Goal: Task Accomplishment & Management: Complete application form

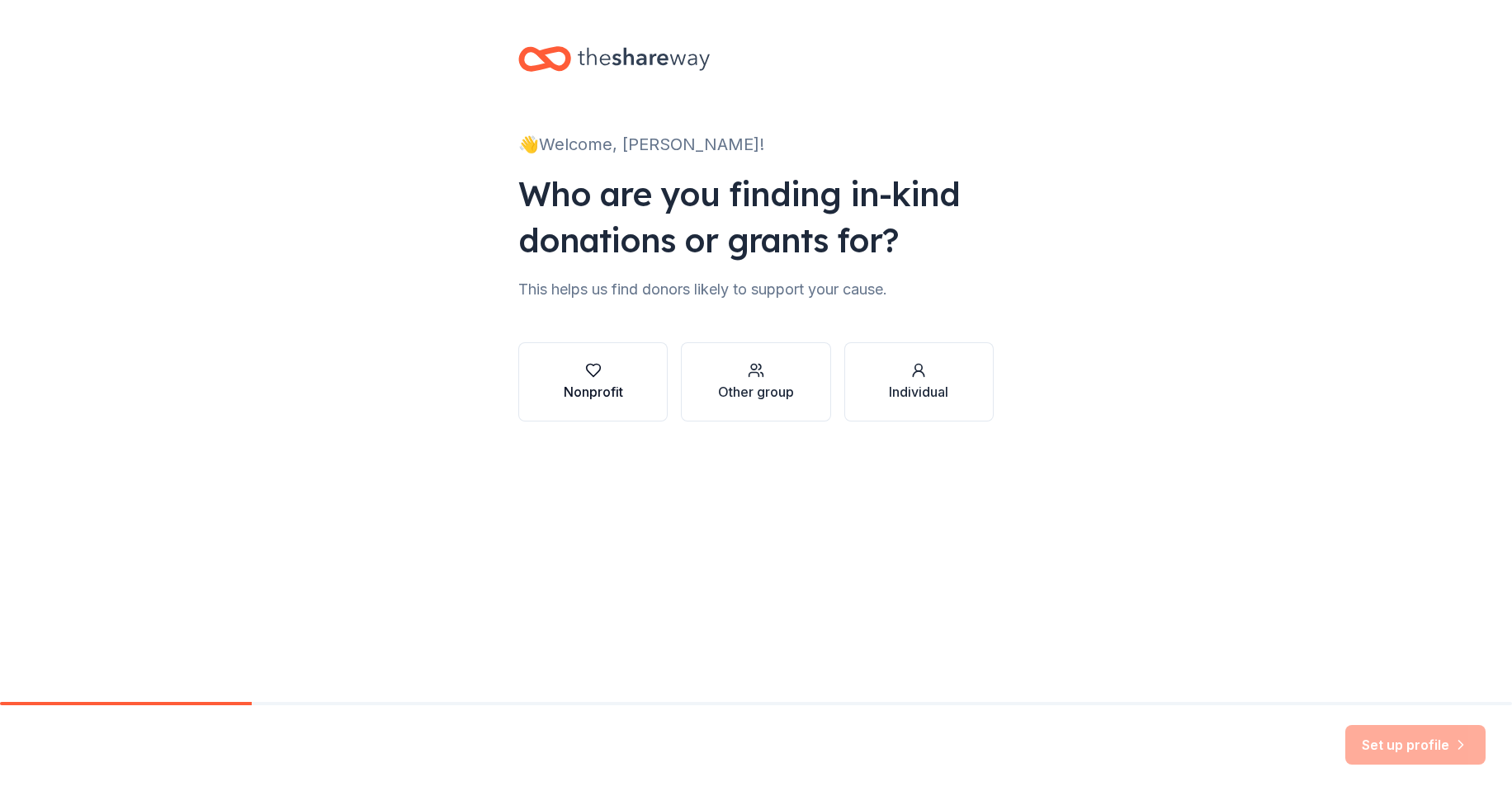
click at [581, 388] on div "Nonprofit" at bounding box center [593, 392] width 60 height 20
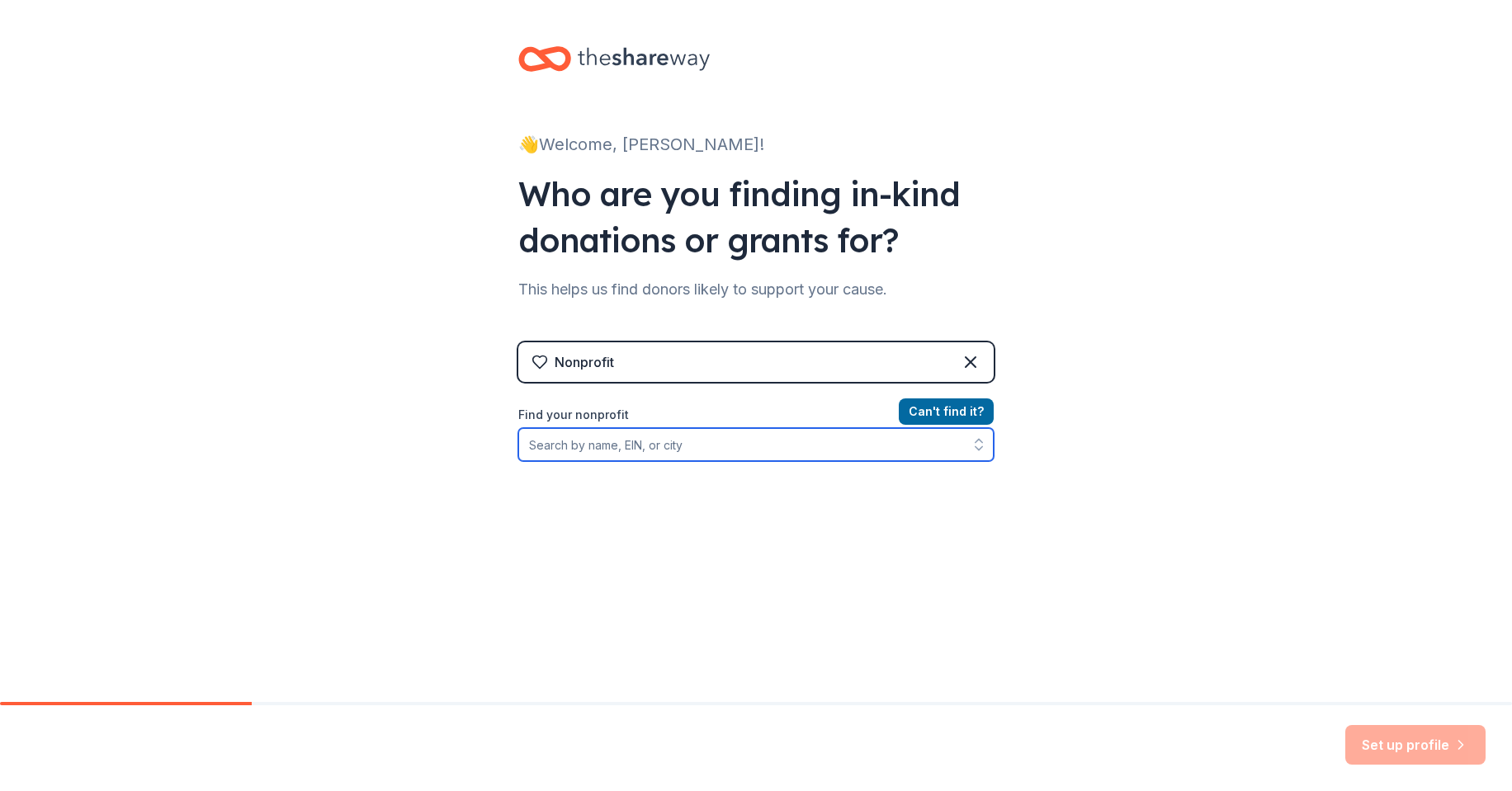
click at [616, 454] on input "Find your nonprofit" at bounding box center [756, 444] width 475 height 33
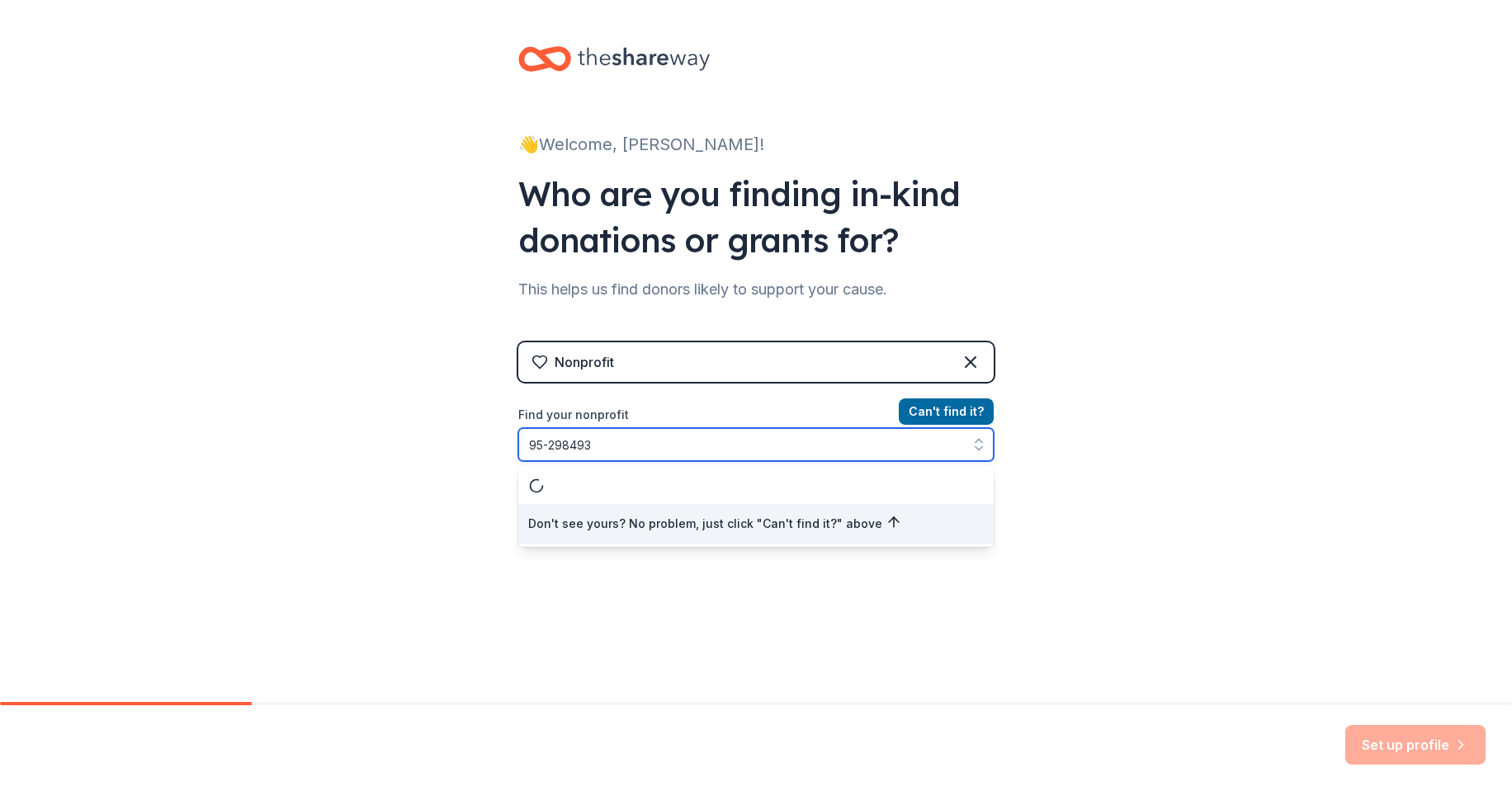
type input "[US_EMPLOYER_IDENTIFICATION_NUMBER]"
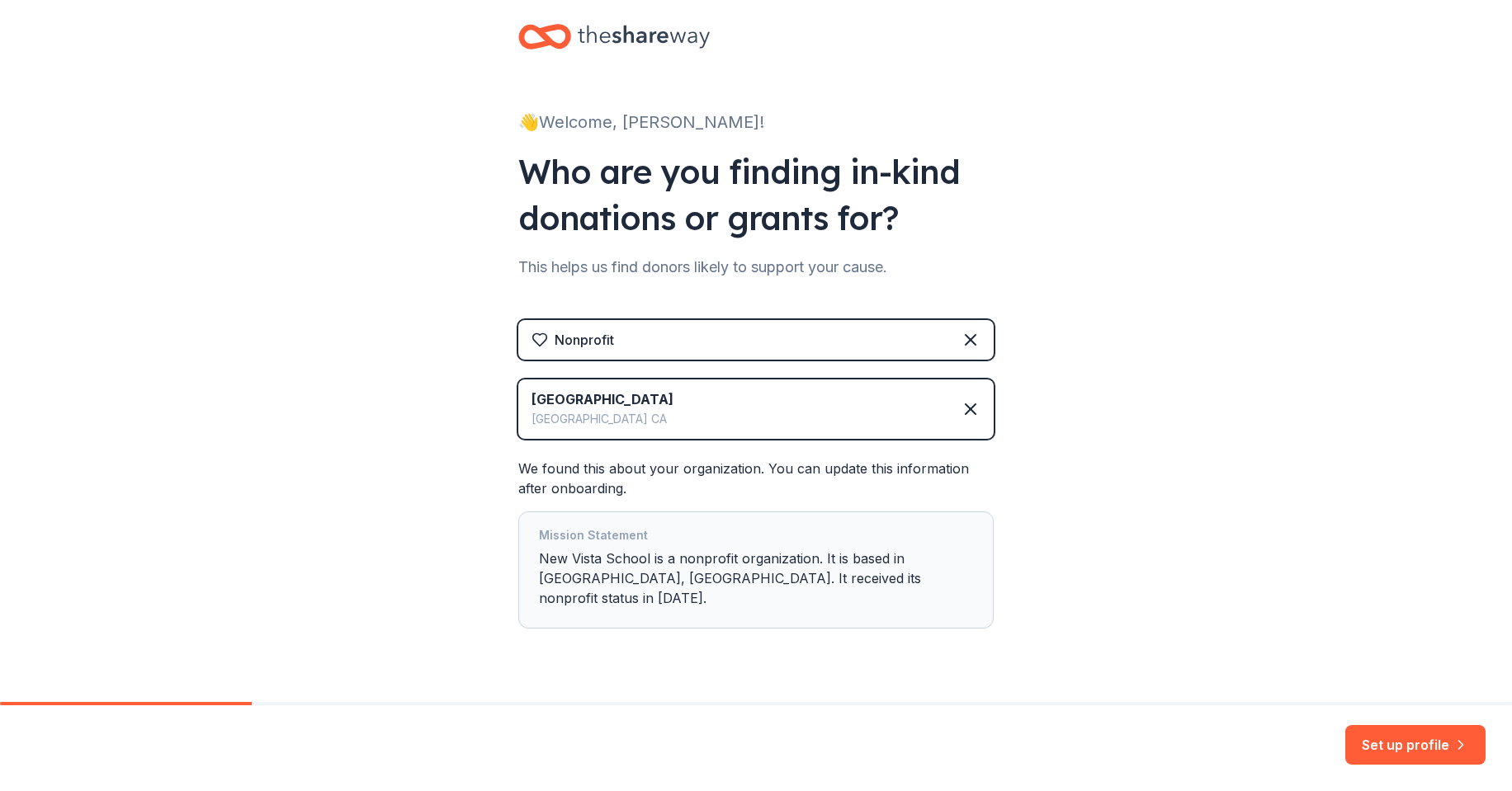
scroll to position [41, 0]
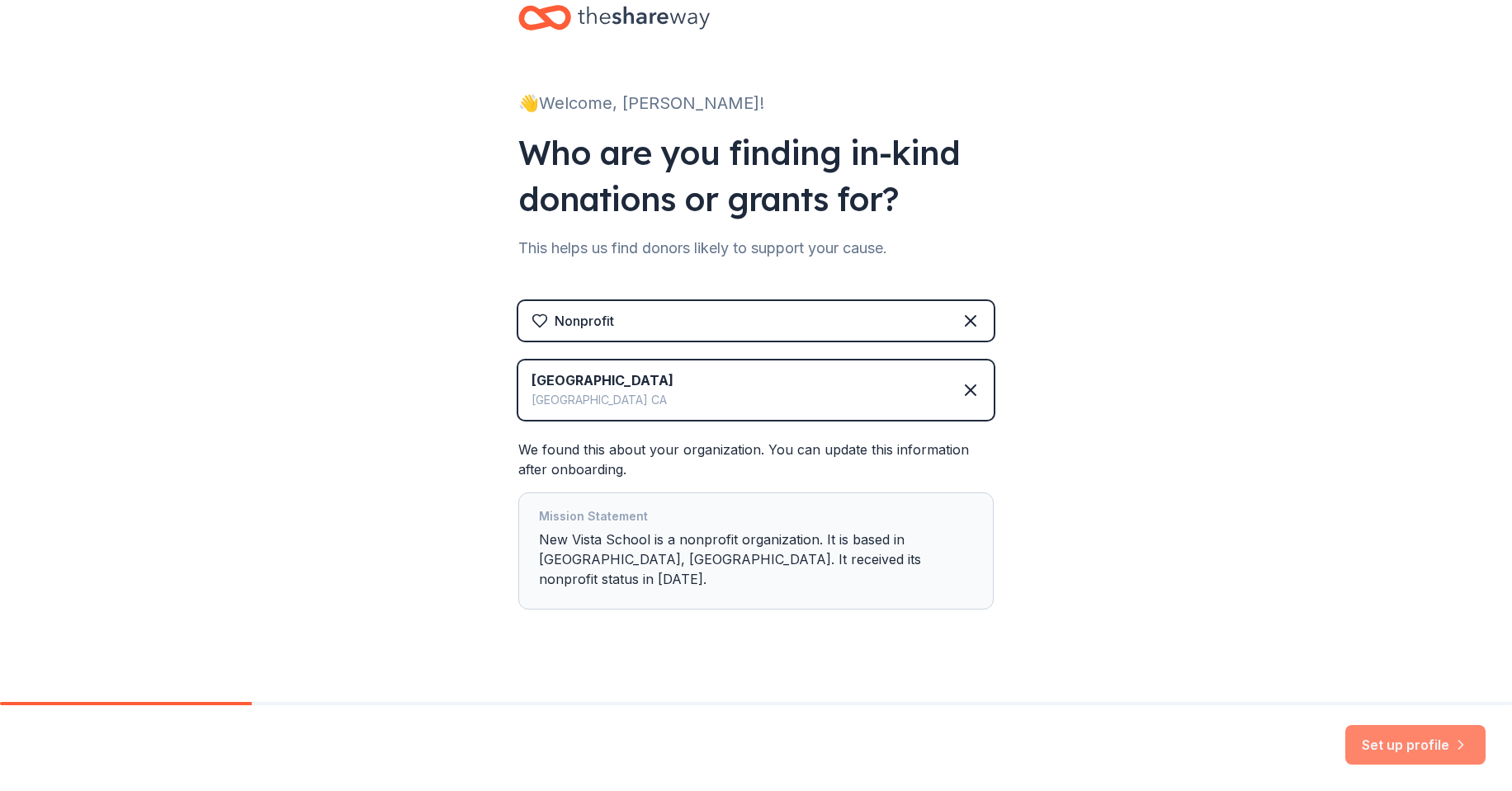
click at [1413, 730] on button "Set up profile" at bounding box center [1415, 744] width 140 height 39
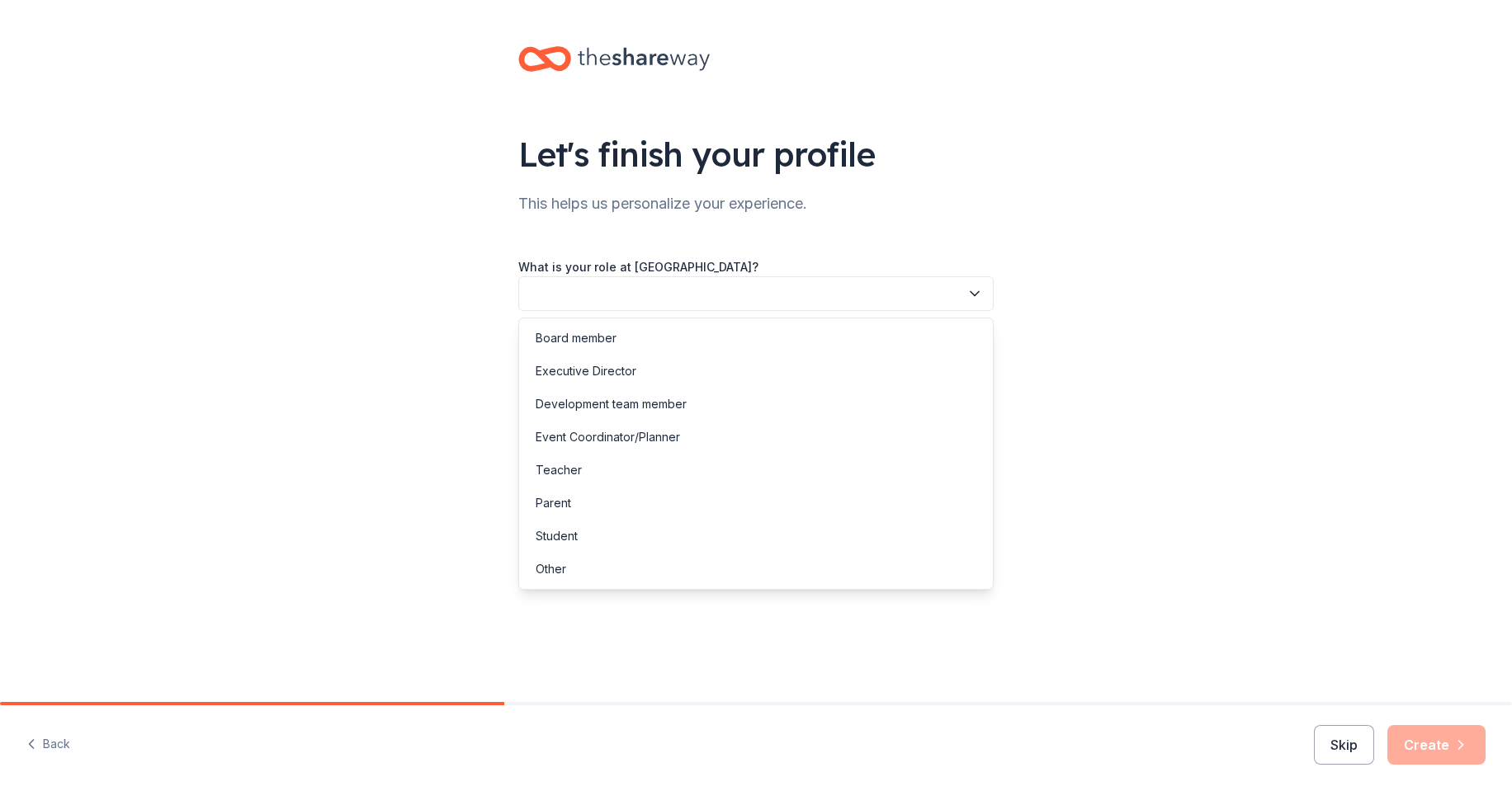
click at [653, 294] on button "button" at bounding box center [756, 293] width 475 height 34
click at [602, 372] on div "Executive Director" at bounding box center [586, 372] width 101 height 20
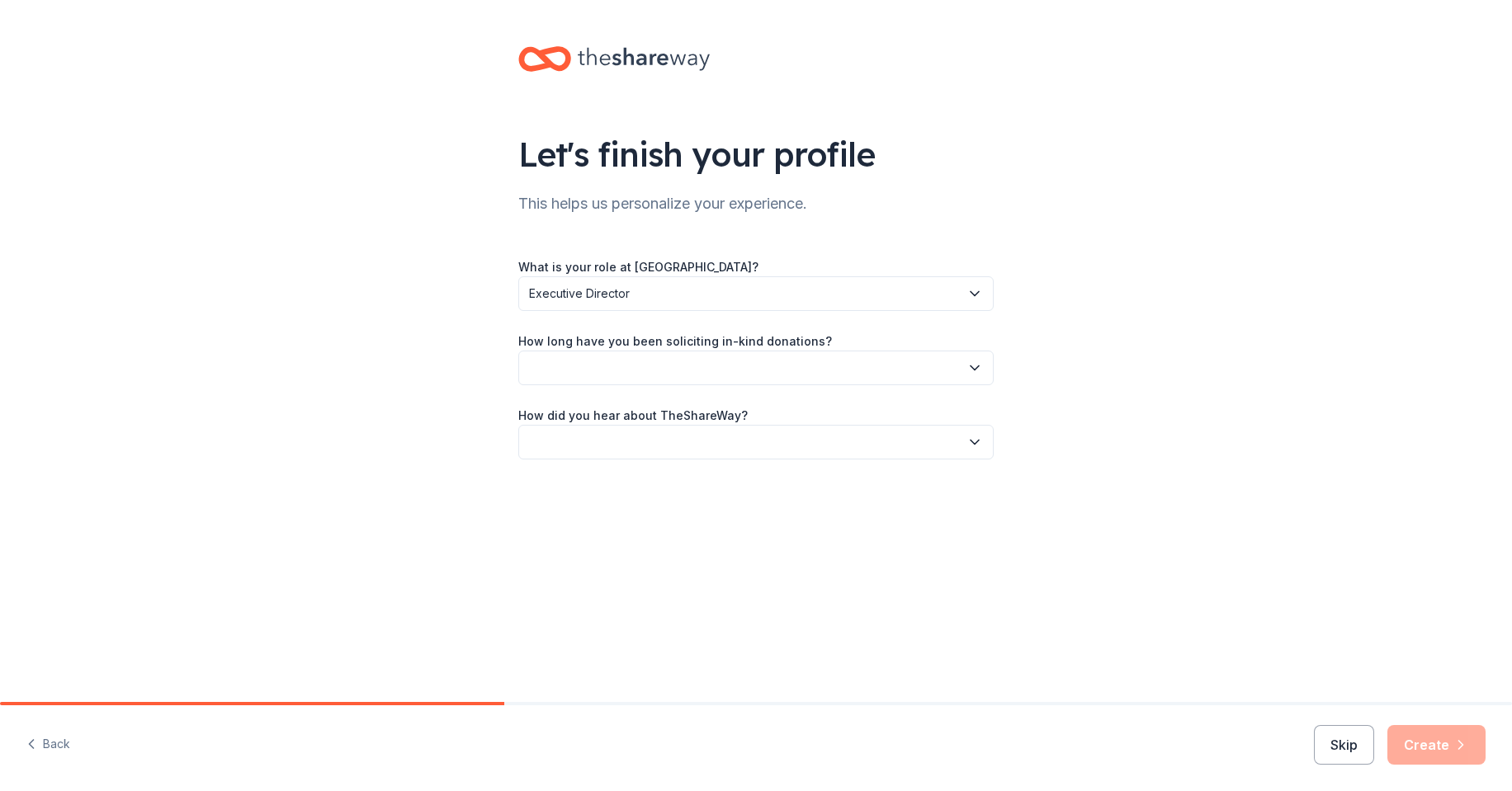
click at [613, 369] on button "button" at bounding box center [756, 367] width 475 height 34
click at [600, 437] on div "1 to 2 years" at bounding box center [755, 445] width 467 height 33
click at [600, 437] on button "button" at bounding box center [756, 441] width 475 height 34
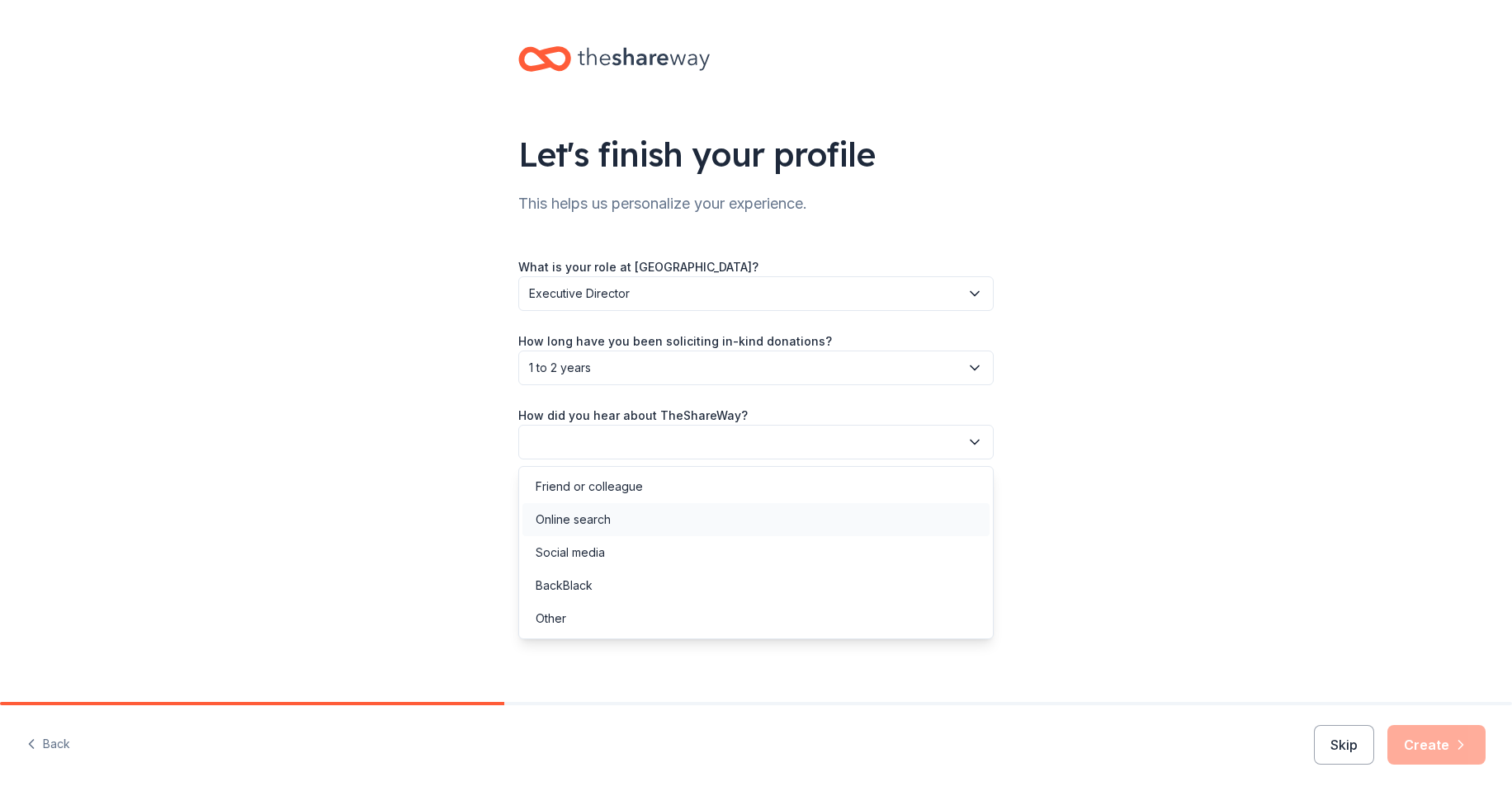
click at [599, 519] on div "Online search" at bounding box center [572, 520] width 75 height 20
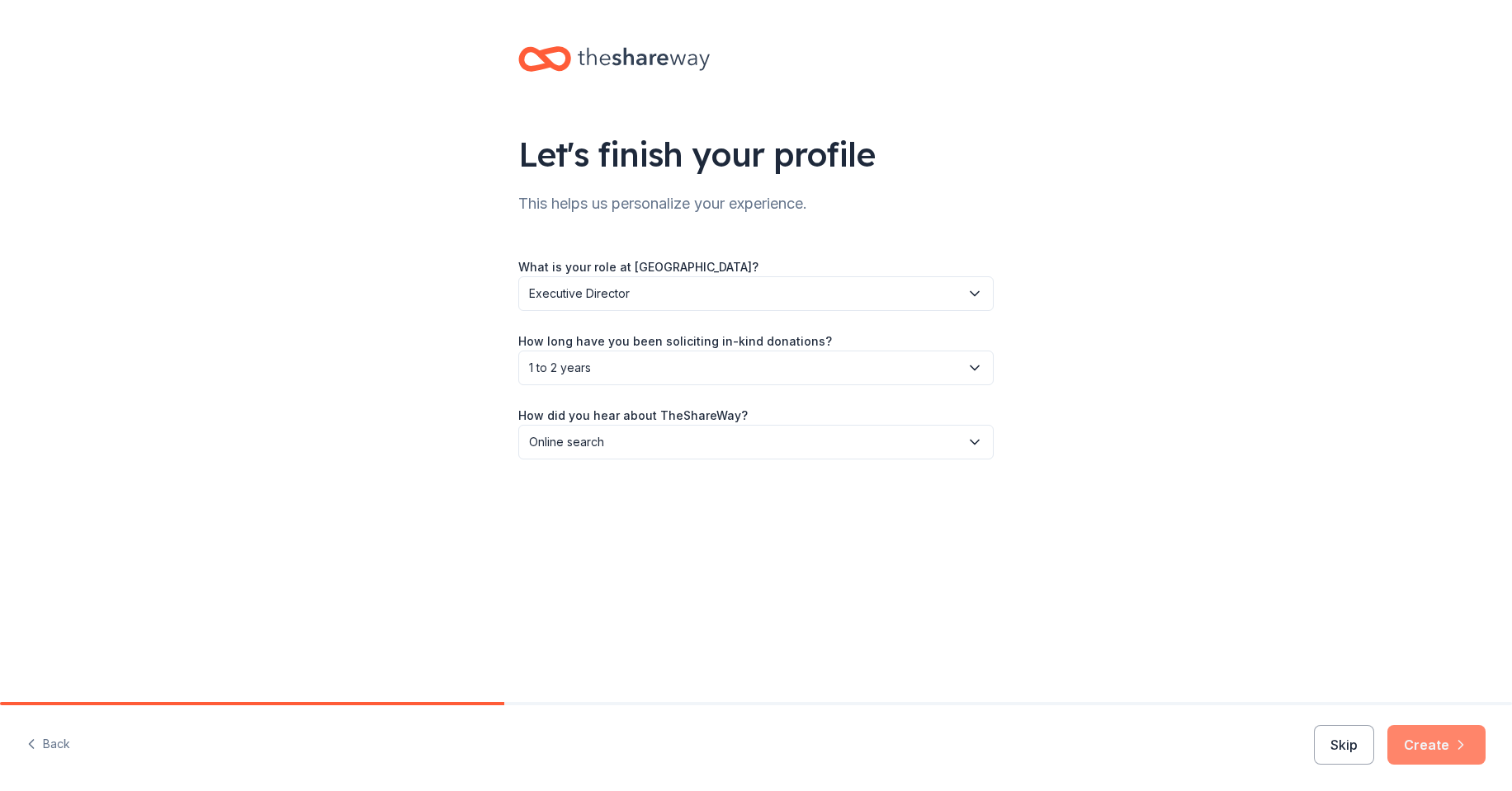
click at [1436, 749] on button "Create" at bounding box center [1436, 744] width 98 height 39
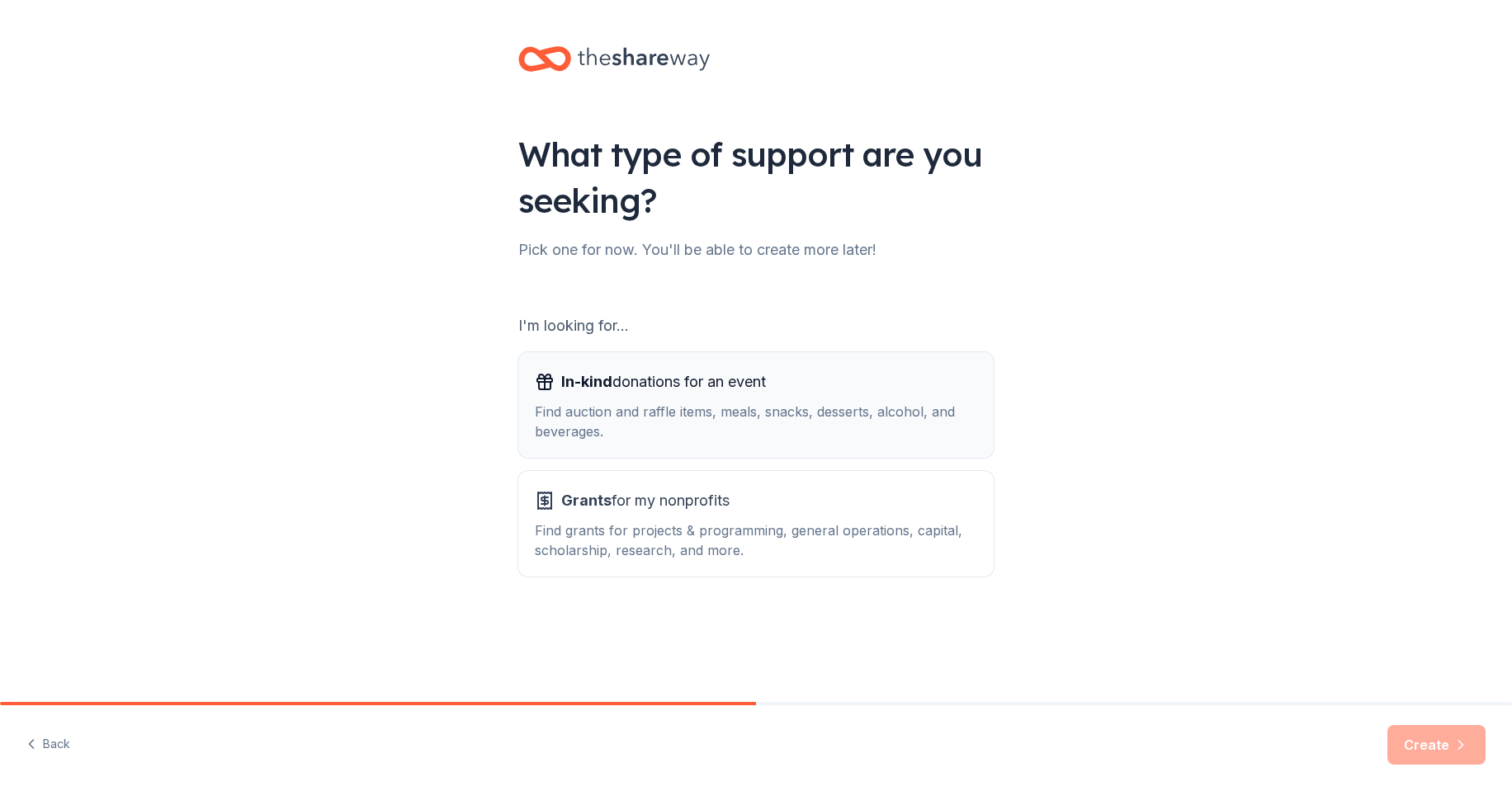
click at [604, 401] on div "In-kind donations for an event Find auction and raffle items, meals, snacks, de…" at bounding box center [755, 405] width 442 height 73
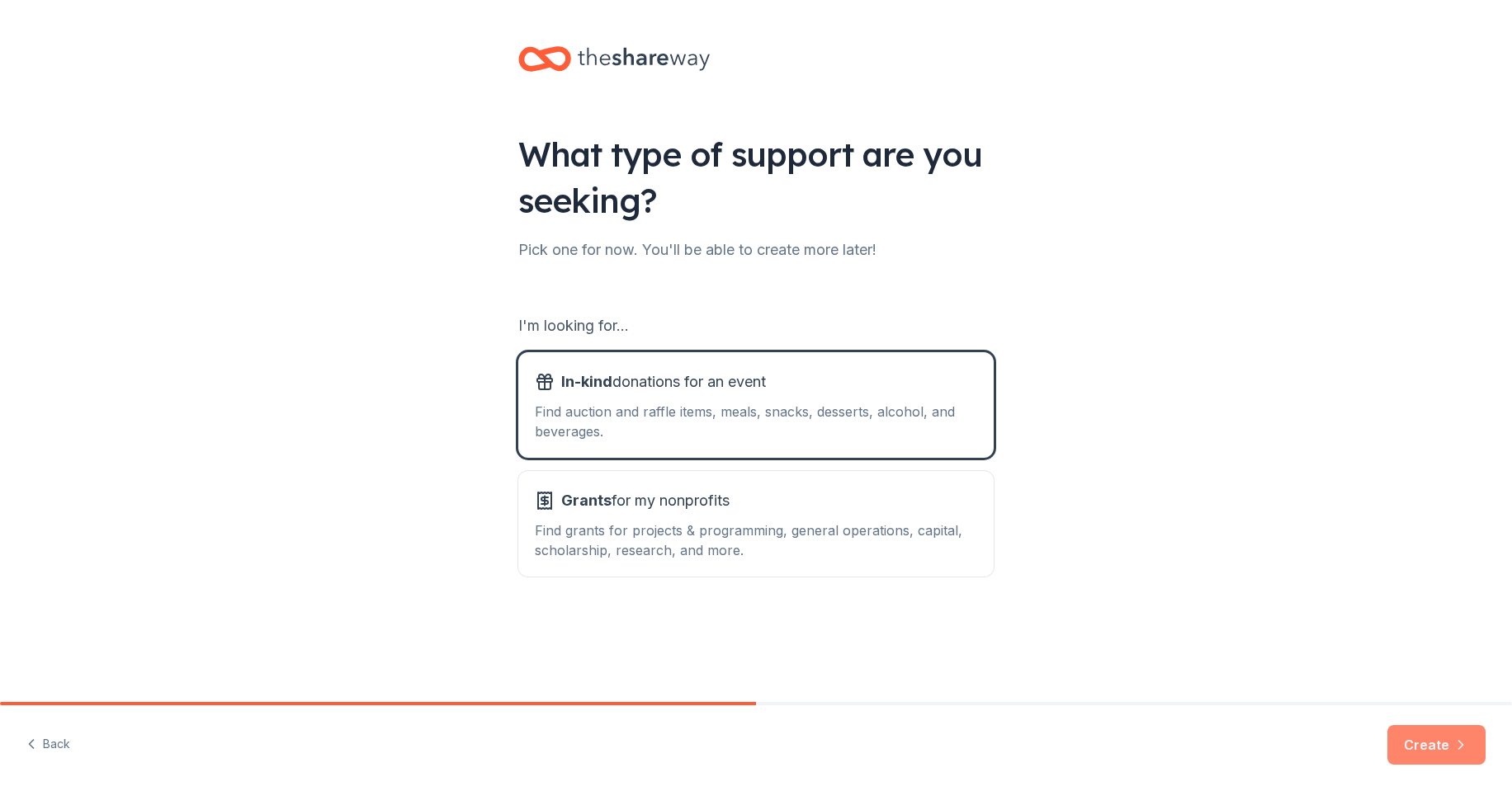
click at [1414, 748] on button "Create" at bounding box center [1436, 744] width 98 height 39
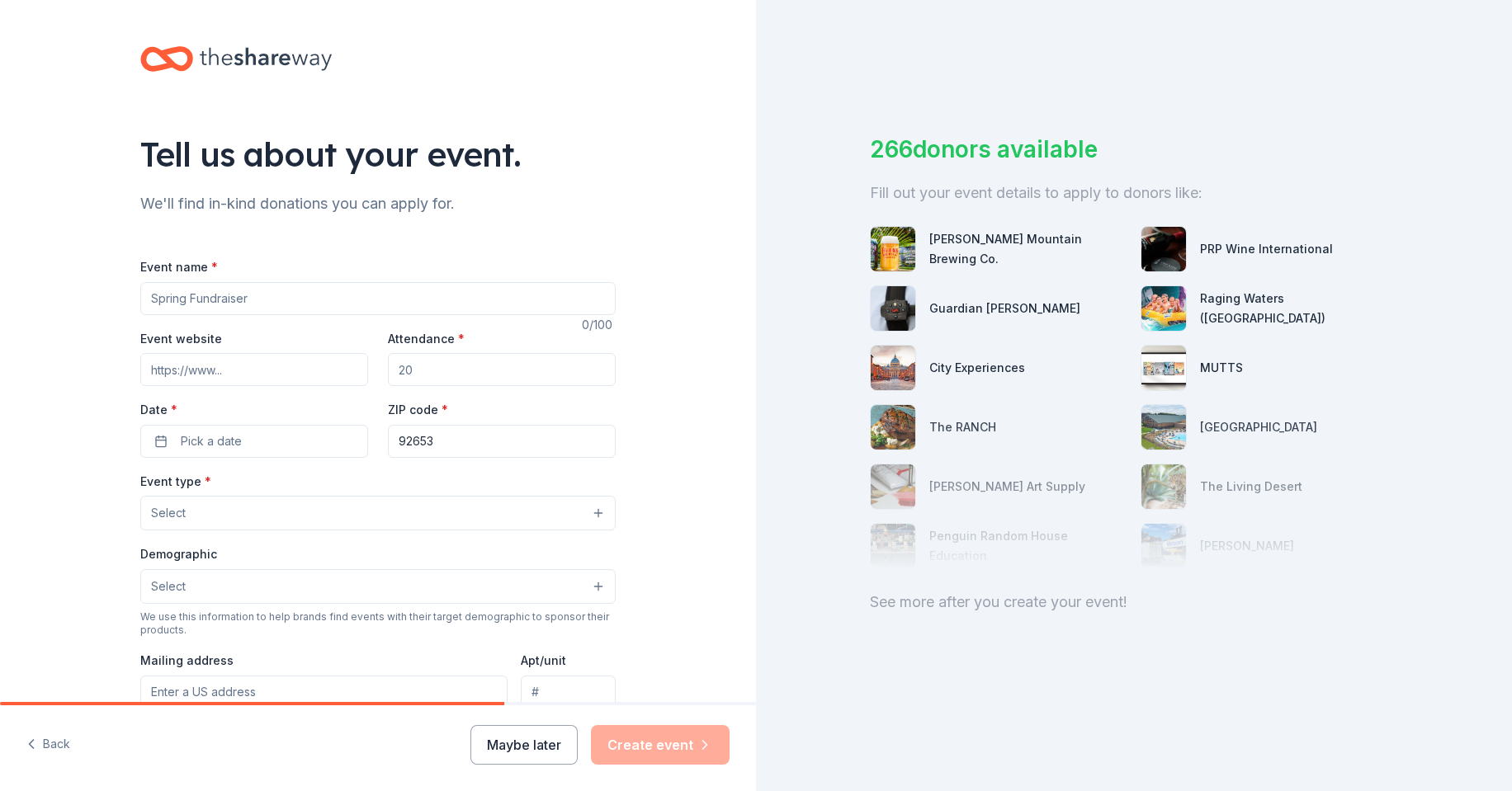
drag, startPoint x: 281, startPoint y: 296, endPoint x: 92, endPoint y: 291, distance: 189.1
click at [92, 291] on div "Tell us about your event. We'll find in-kind donations you can apply for. Event…" at bounding box center [378, 549] width 756 height 1098
type input "Swing for [MEDICAL_DATA]"
click at [213, 367] on input "Event website" at bounding box center [253, 369] width 227 height 33
paste input "[URL][DOMAIN_NAME]"
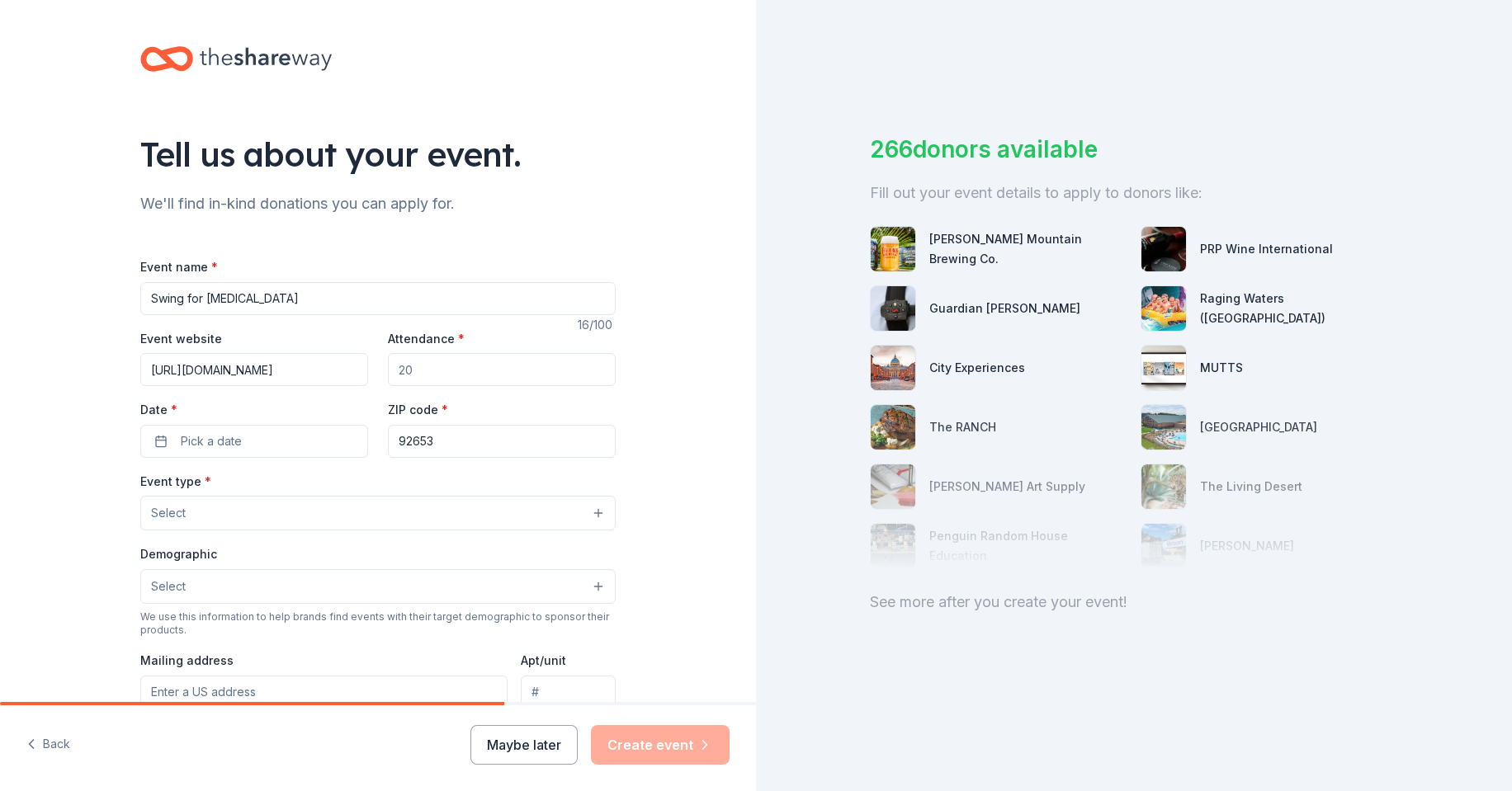
type input "[URL][DOMAIN_NAME]"
type input "200"
click at [175, 451] on button "Pick a date" at bounding box center [253, 440] width 227 height 33
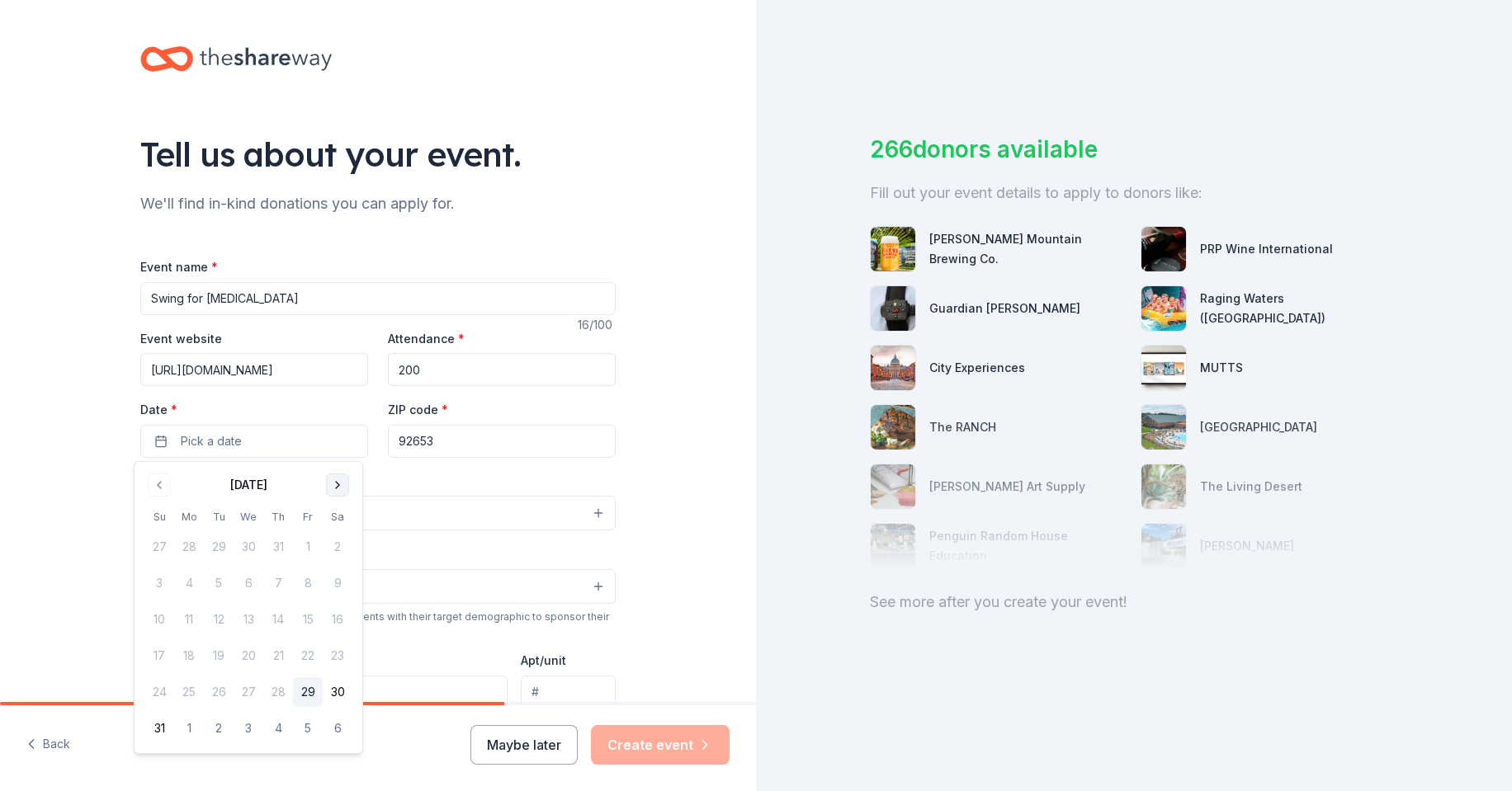
click at [336, 482] on button "Go to next month" at bounding box center [337, 485] width 23 height 23
click at [193, 696] on button "27" at bounding box center [188, 691] width 29 height 29
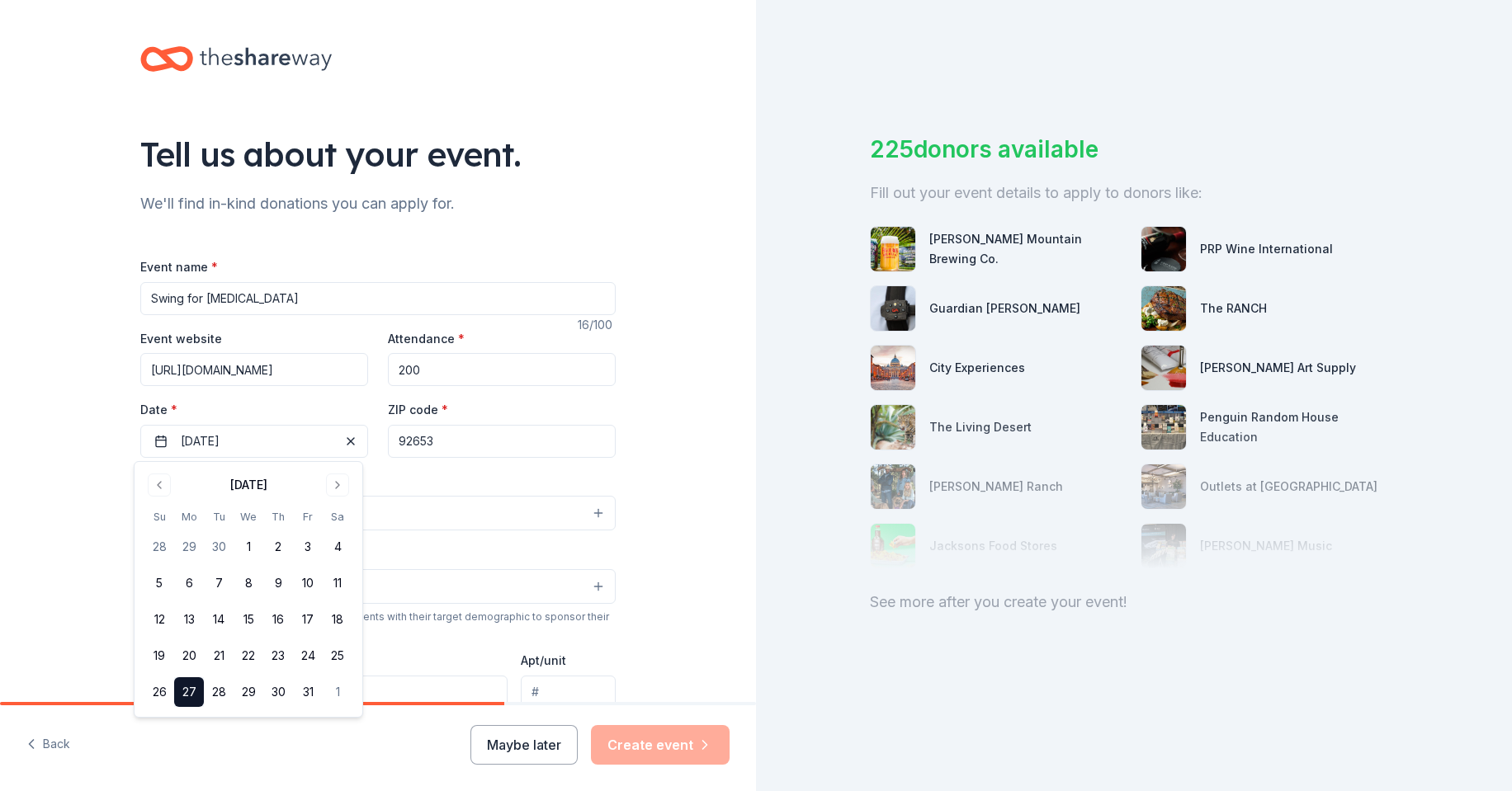
click at [656, 450] on div "Tell us about your event. We'll find in-kind donations you can apply for. Event…" at bounding box center [378, 549] width 756 height 1098
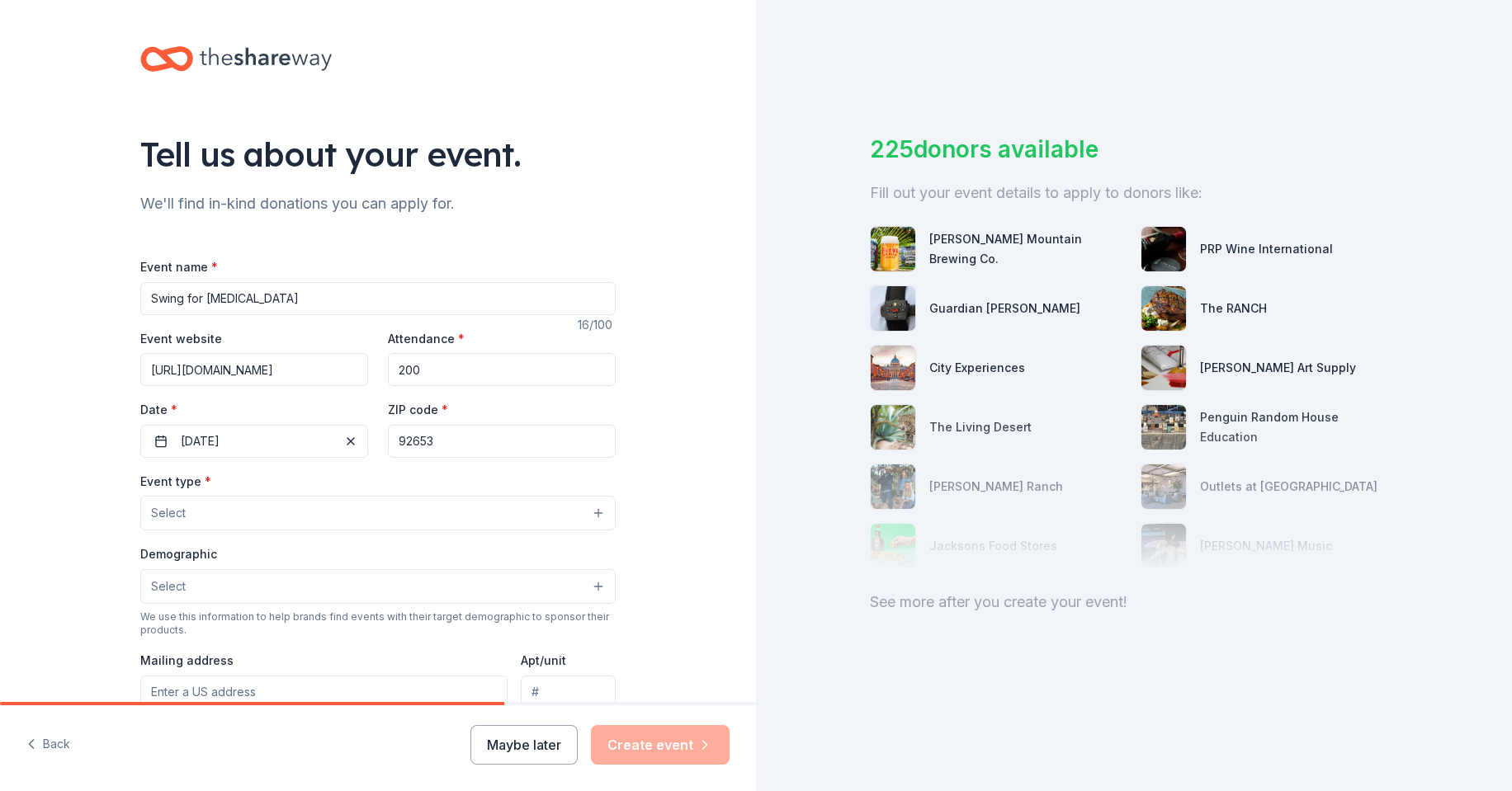
click at [313, 514] on button "Select" at bounding box center [378, 513] width 475 height 34
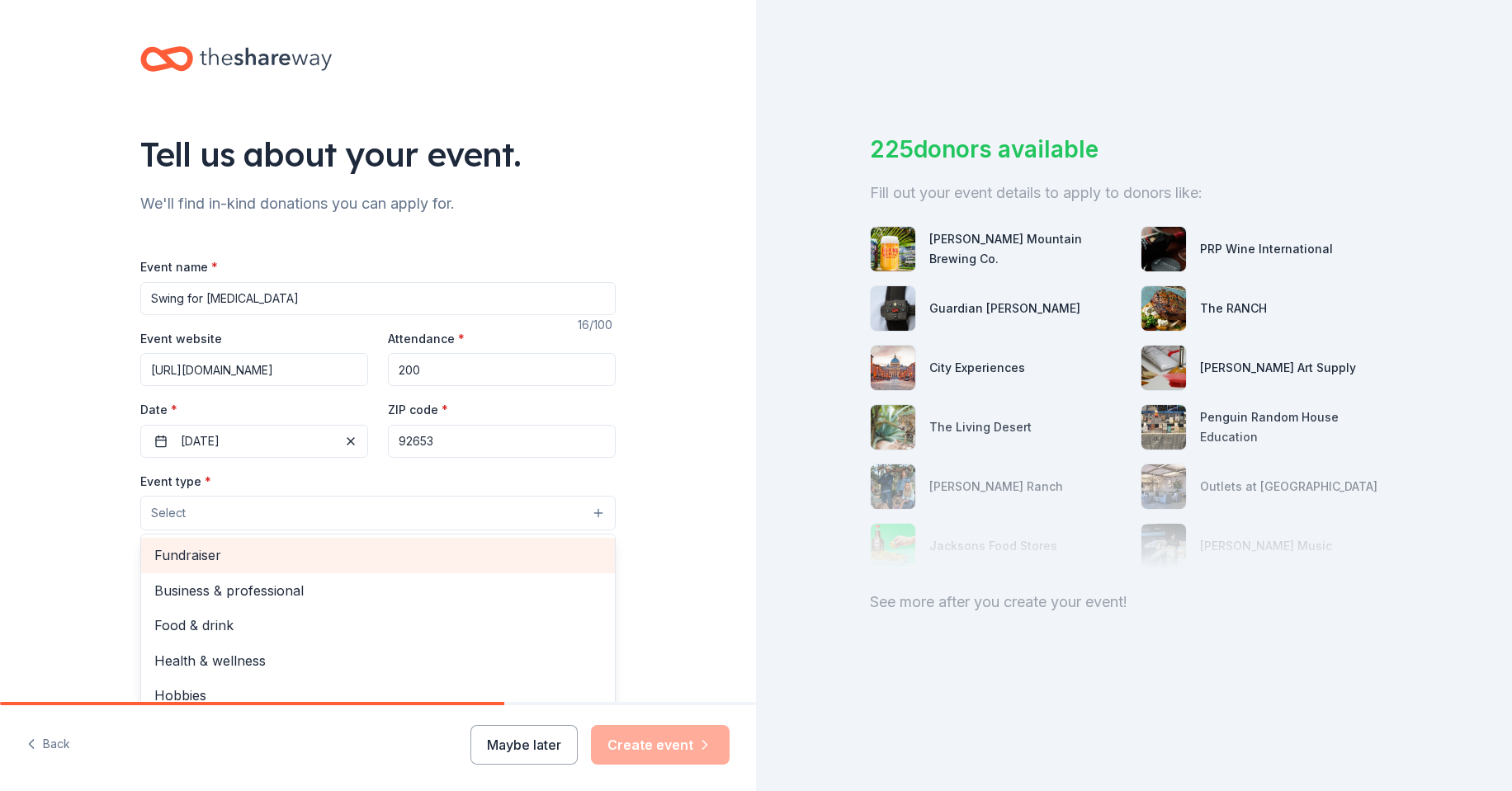
click at [305, 554] on span "Fundraiser" at bounding box center [378, 555] width 447 height 22
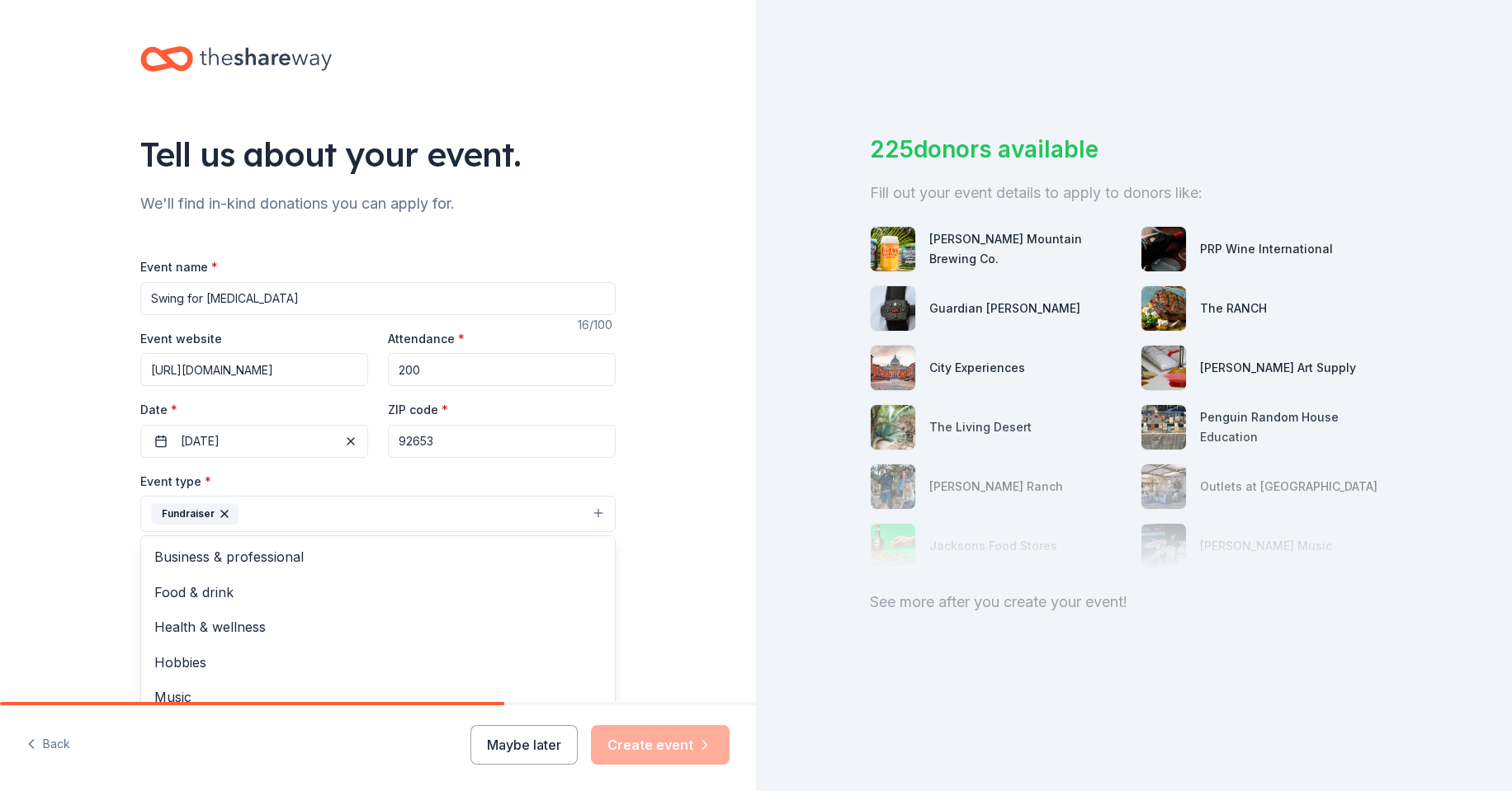
click at [676, 430] on div "Tell us about your event. We'll find in-kind donations you can apply for. Event…" at bounding box center [378, 549] width 756 height 1100
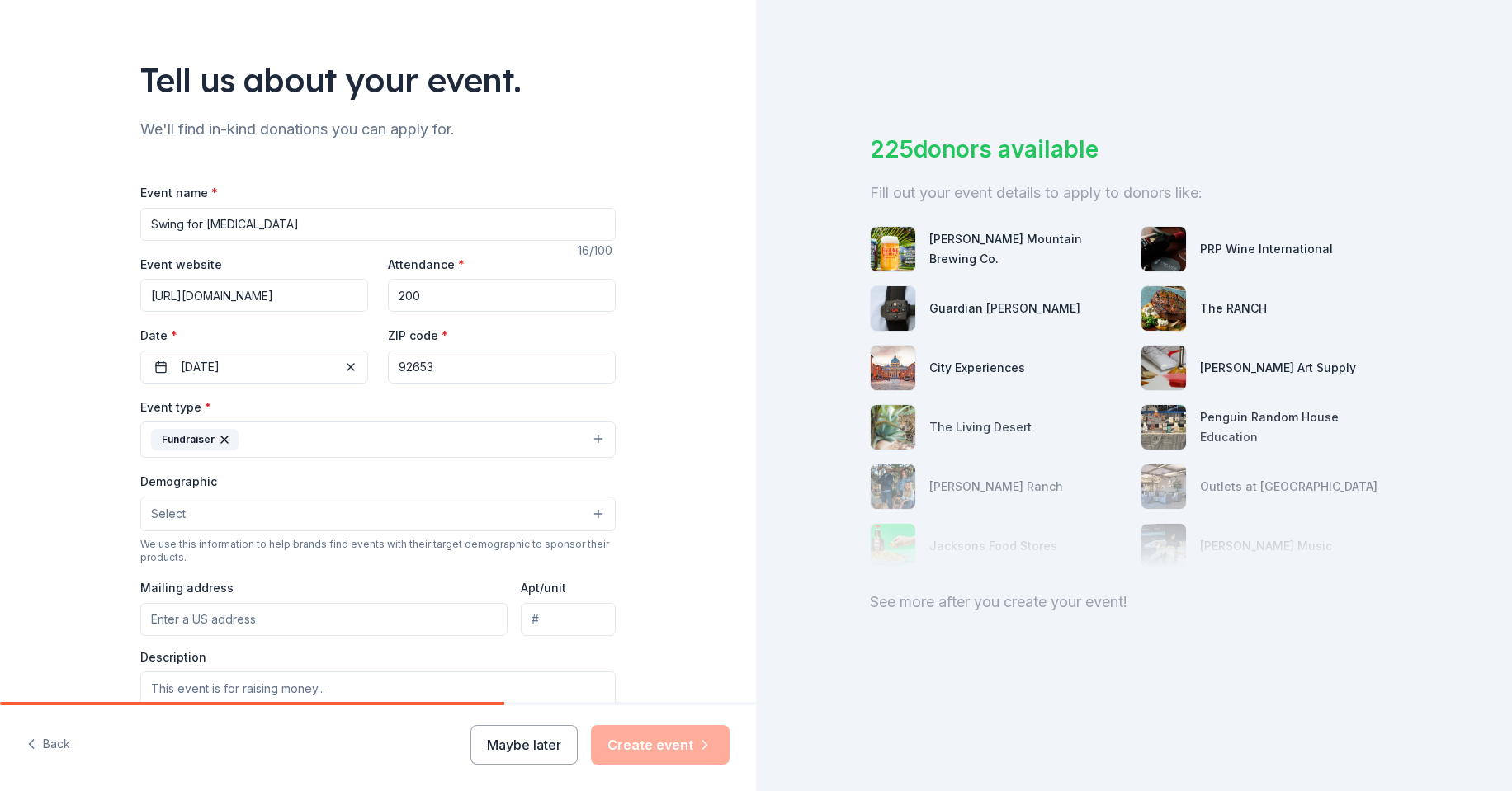
scroll to position [165, 0]
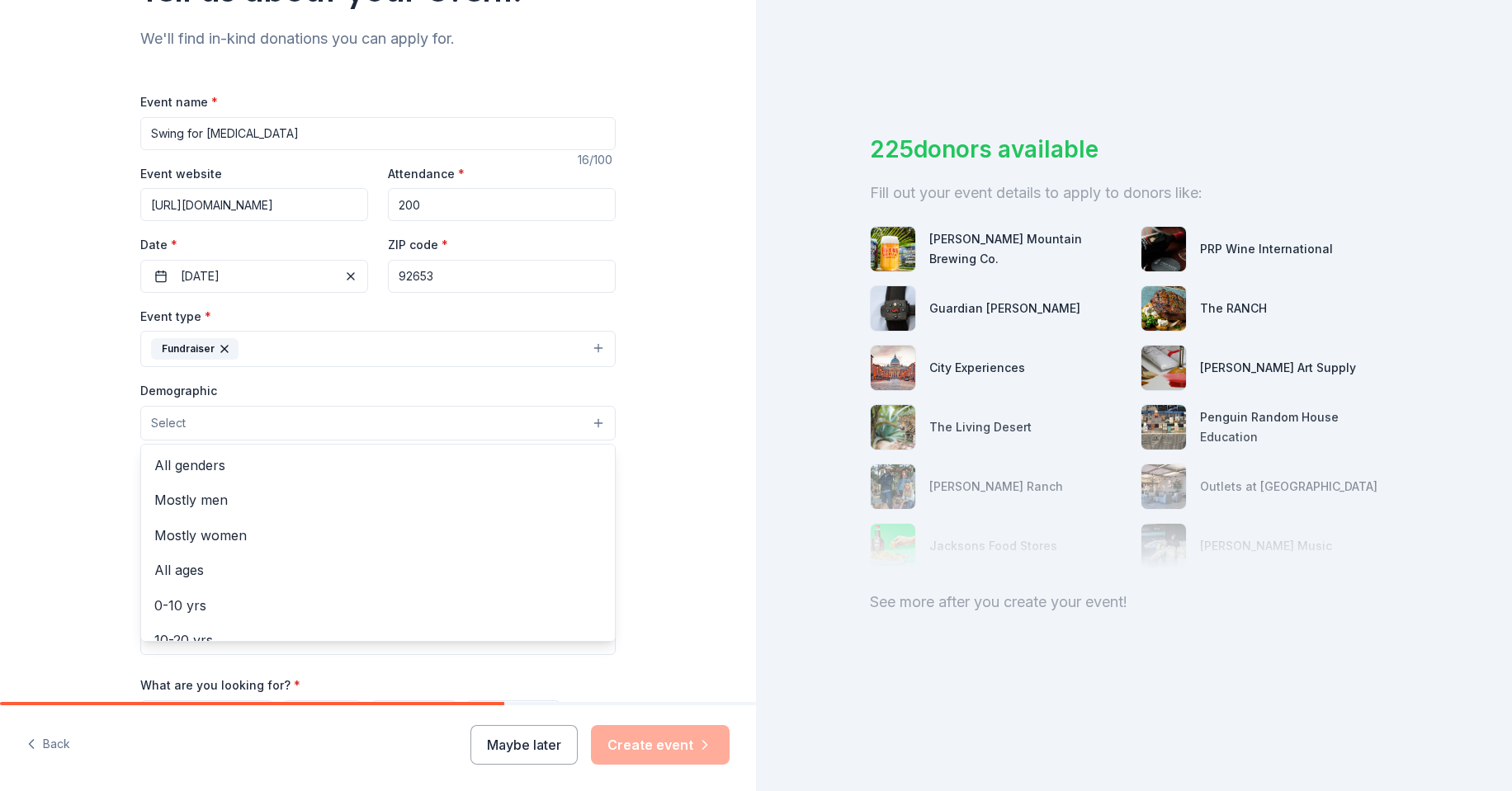
click at [253, 424] on button "Select" at bounding box center [378, 423] width 475 height 34
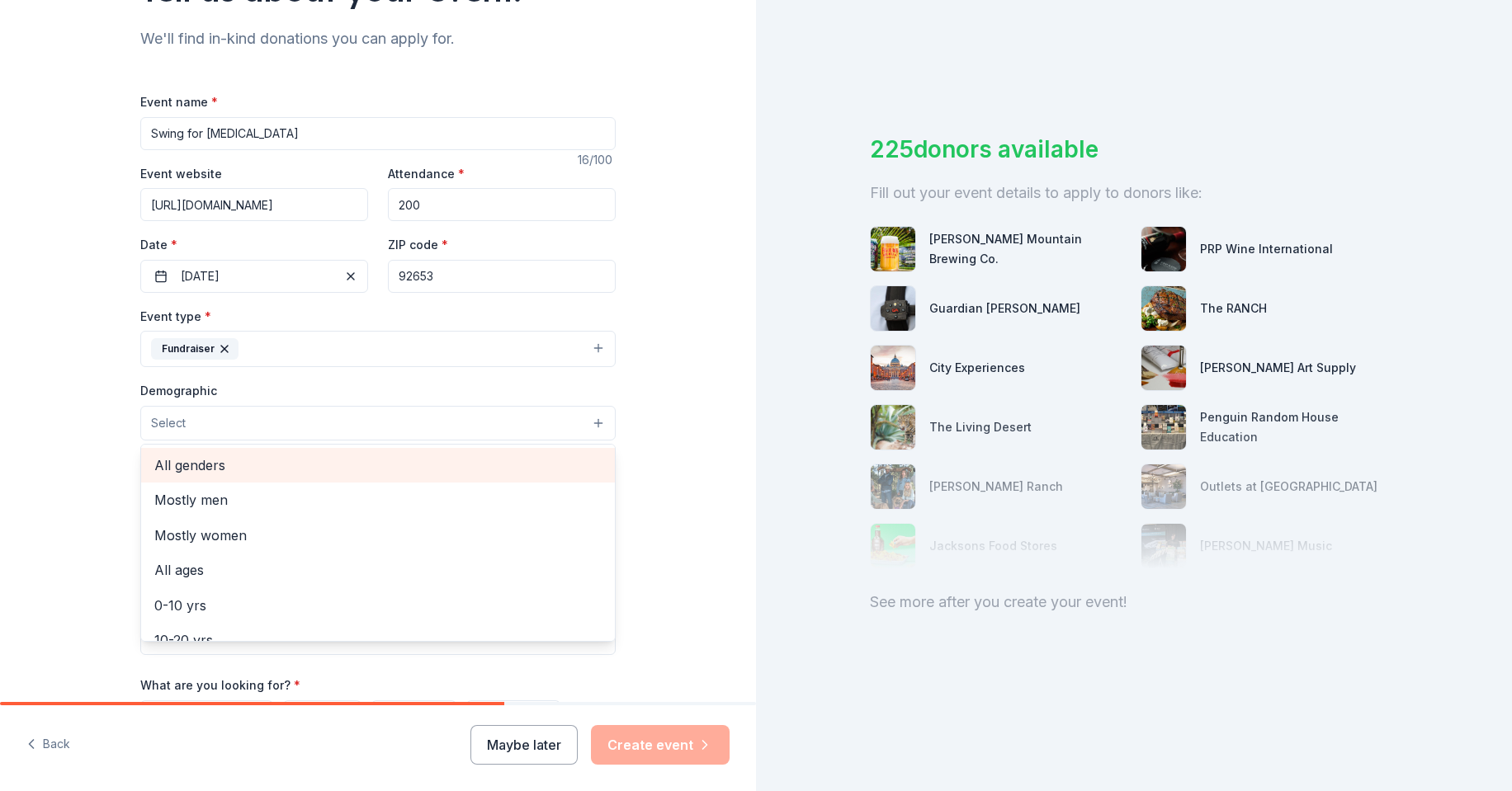
click at [229, 469] on span "All genders" at bounding box center [378, 466] width 447 height 22
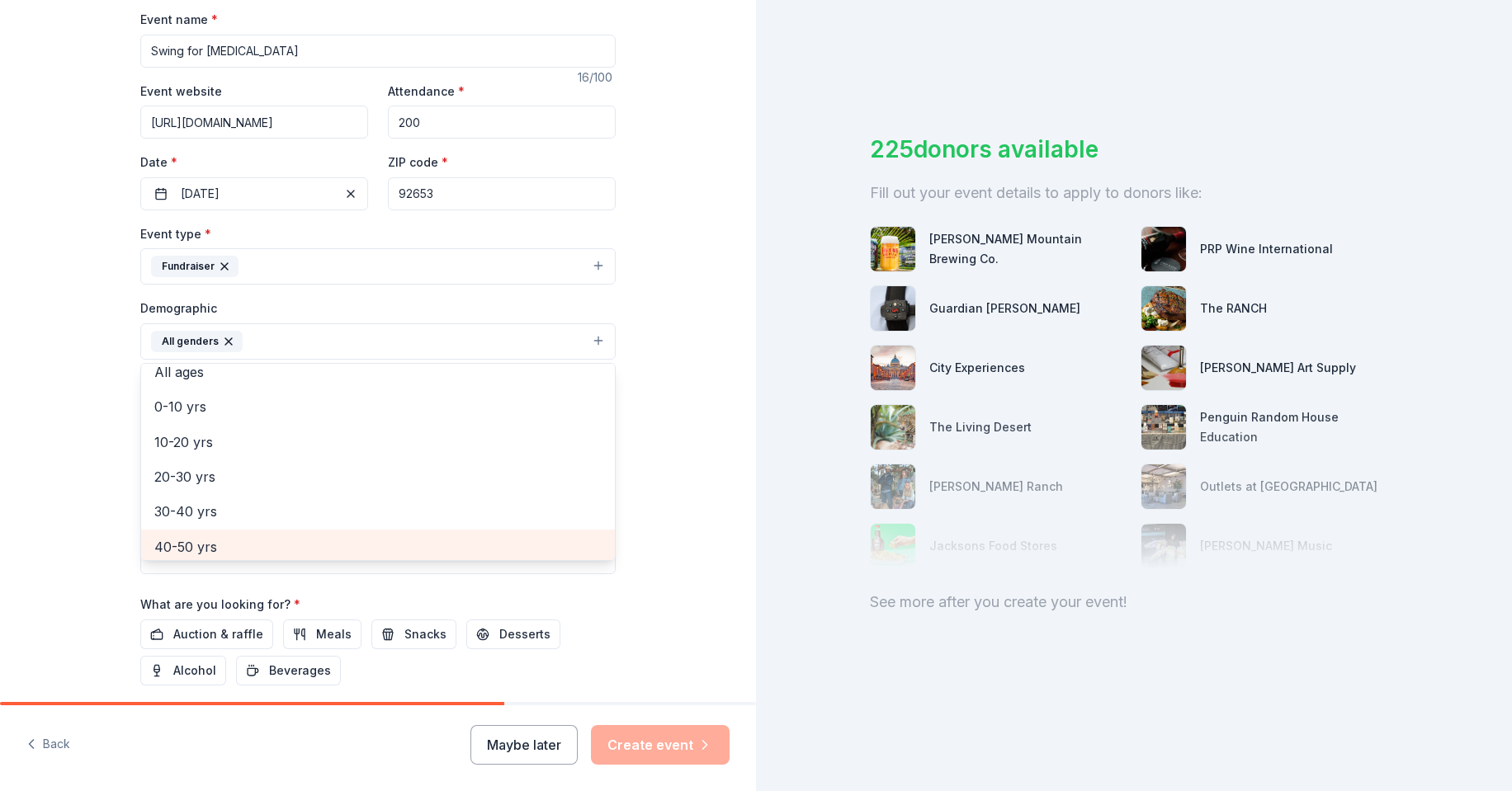
scroll to position [86, 0]
click at [209, 537] on span "40-50 yrs" at bounding box center [378, 543] width 447 height 22
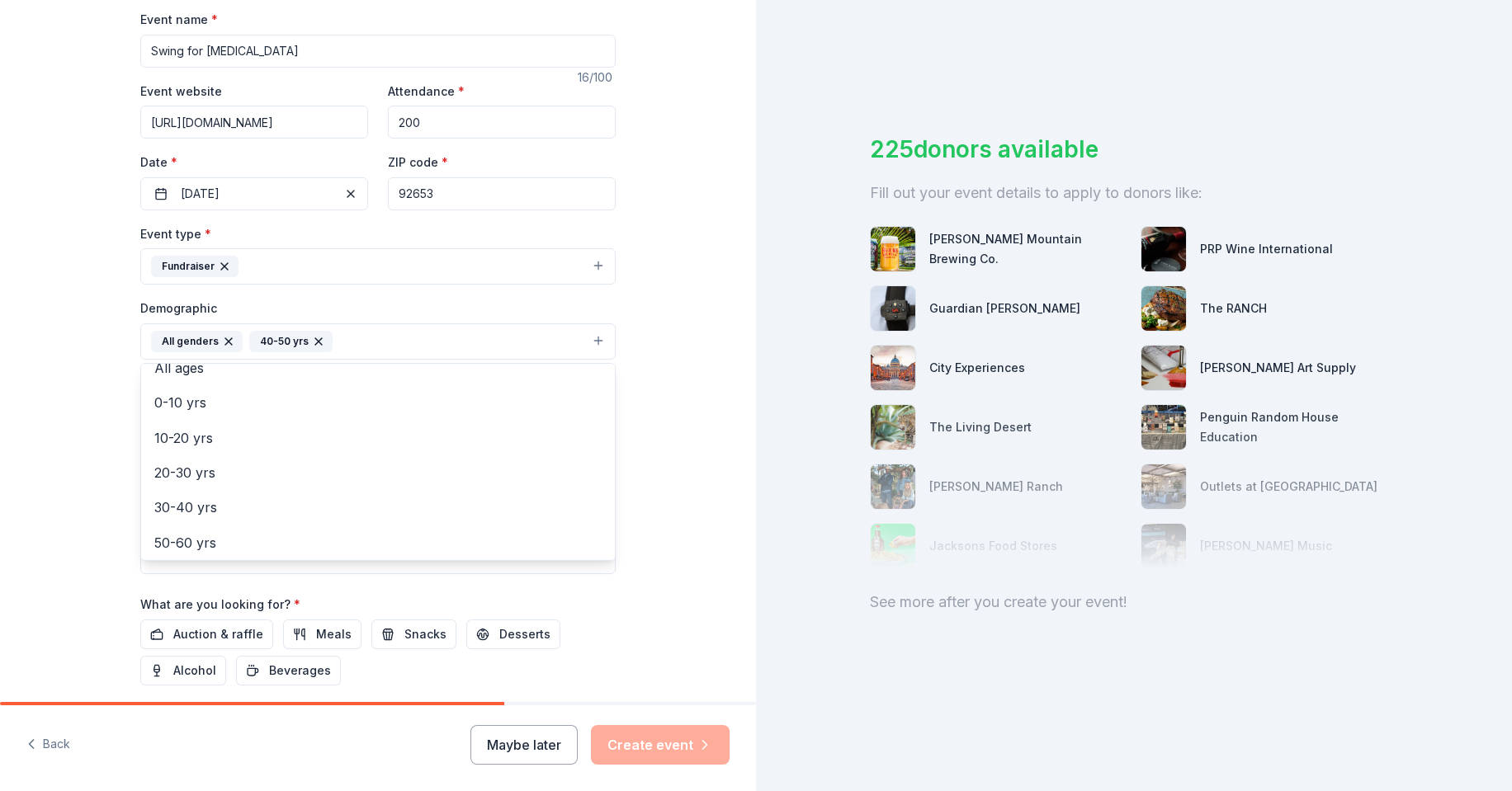
click at [673, 337] on div "Tell us about your event. We'll find in-kind donations you can apply for. Event…" at bounding box center [378, 303] width 756 height 1101
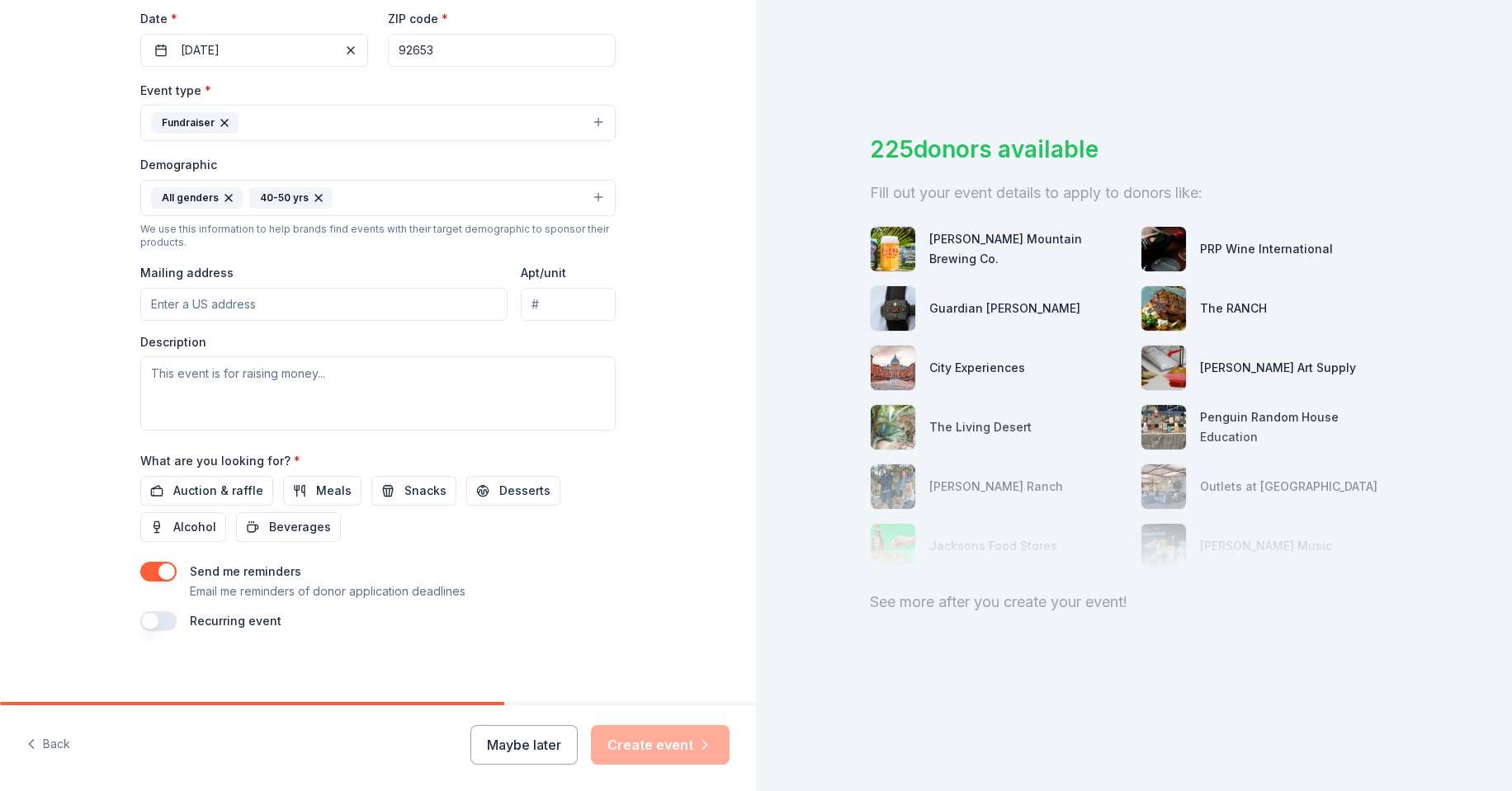
scroll to position [399, 0]
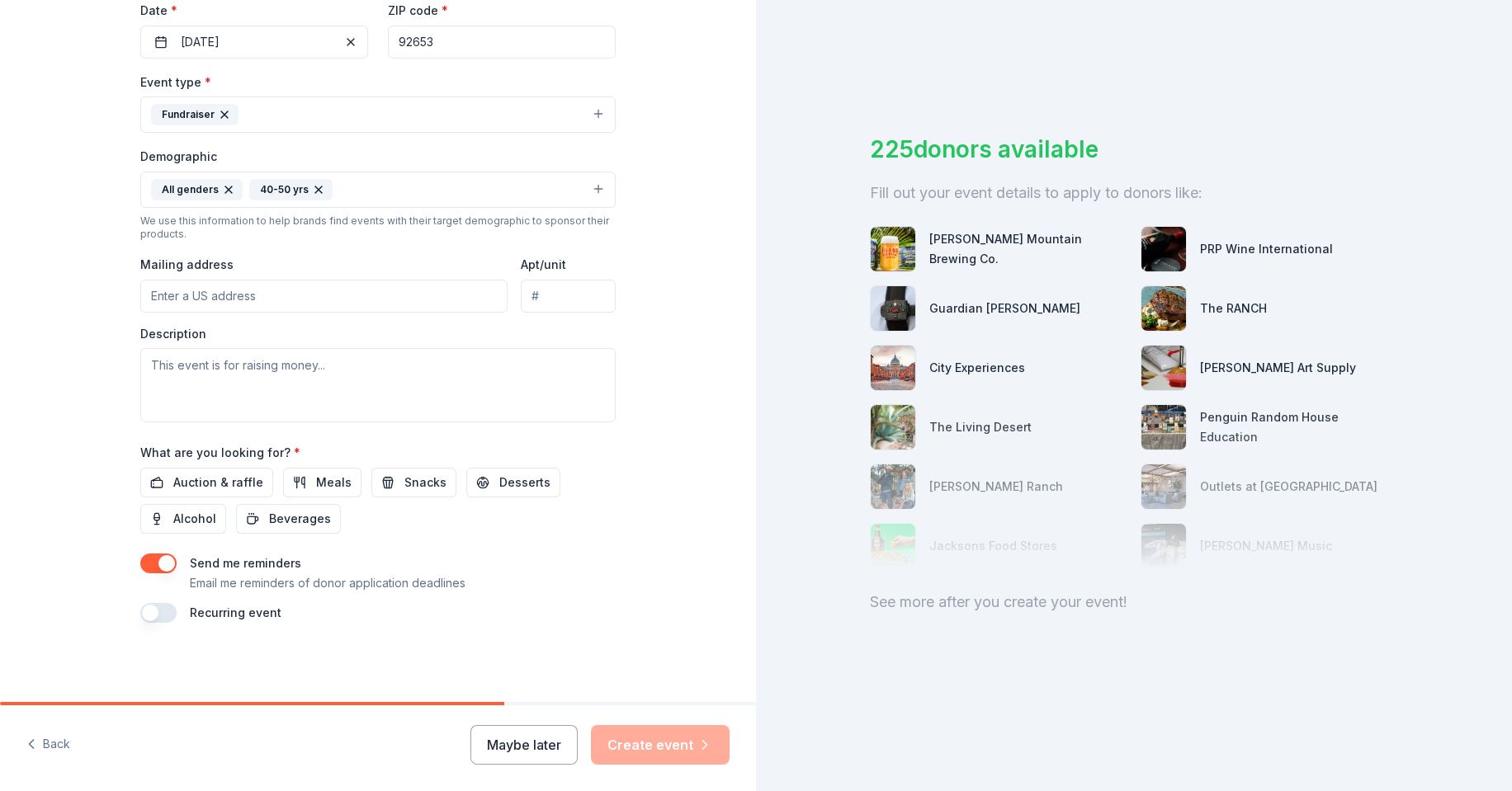
click at [179, 291] on input "Mailing address" at bounding box center [324, 295] width 368 height 33
type input "[STREET_ADDRESS]"
click at [315, 382] on textarea at bounding box center [378, 385] width 475 height 75
drag, startPoint x: 334, startPoint y: 367, endPoint x: 117, endPoint y: 367, distance: 217.0
click at [117, 367] on div "Tell us about your event. We'll find in-kind donations you can apply for. Event…" at bounding box center [378, 151] width 528 height 1101
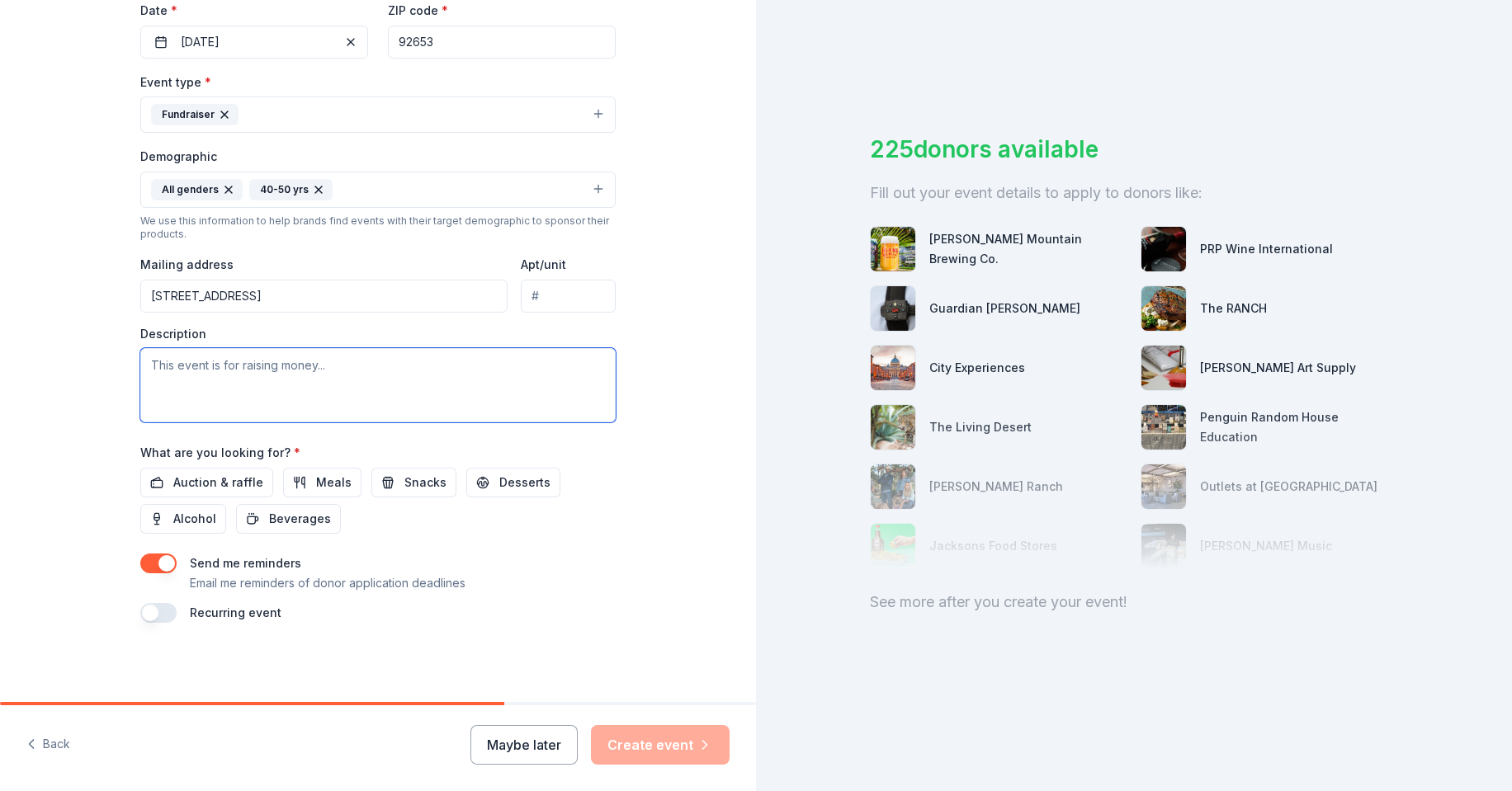
paste textarea "Lor Ipsum dol Sitame Cons Adipiscing el Seddoei 09, 2525 te Inci ut Labo Etdo &…"
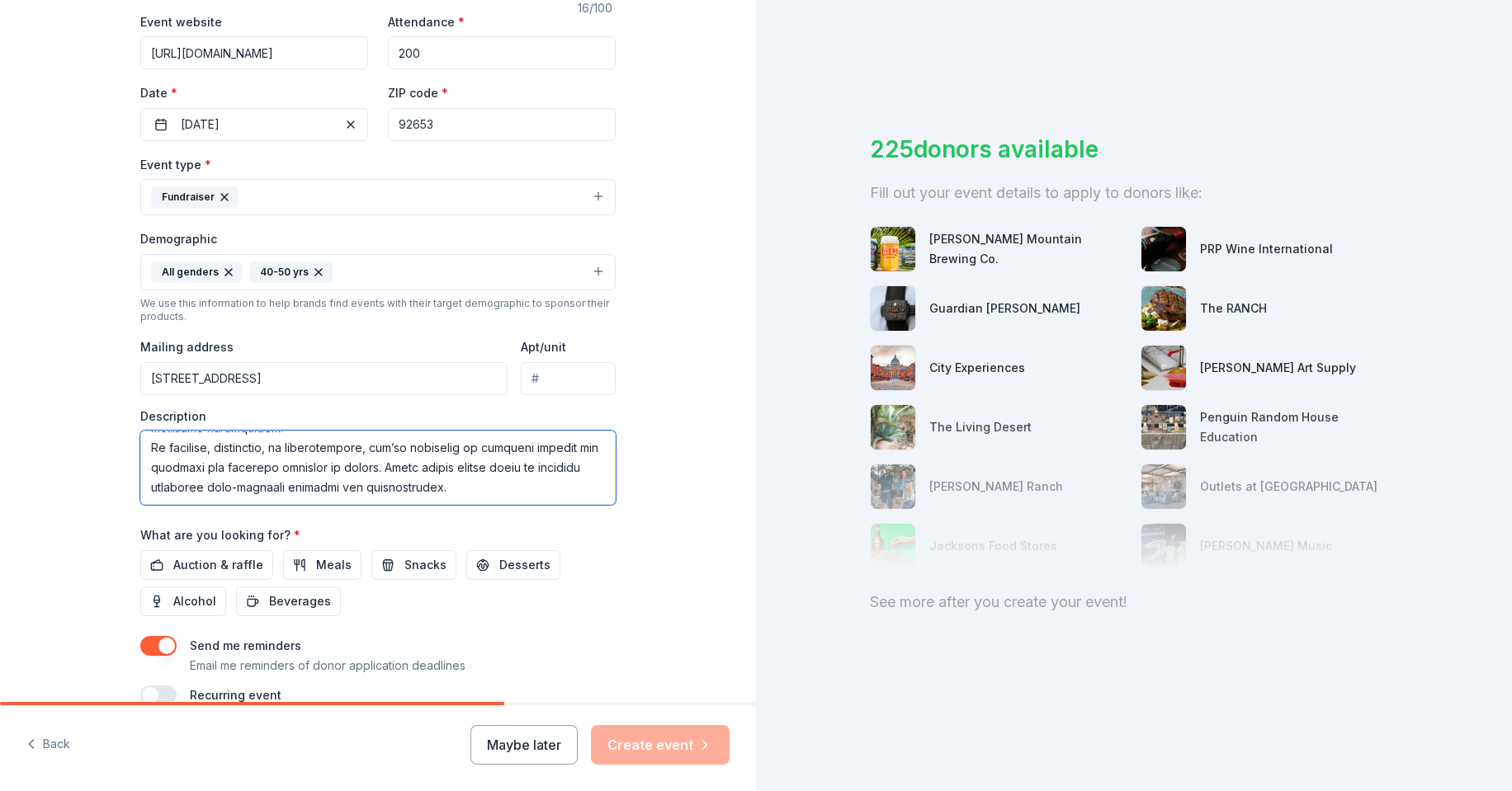
scroll to position [277, 0]
type textarea "Lor Ipsum dol Sitame Cons Adipiscing el Seddoei 09, 2525 te Inci ut Labo Etdo &…"
click at [203, 564] on span "Auction & raffle" at bounding box center [218, 565] width 90 height 20
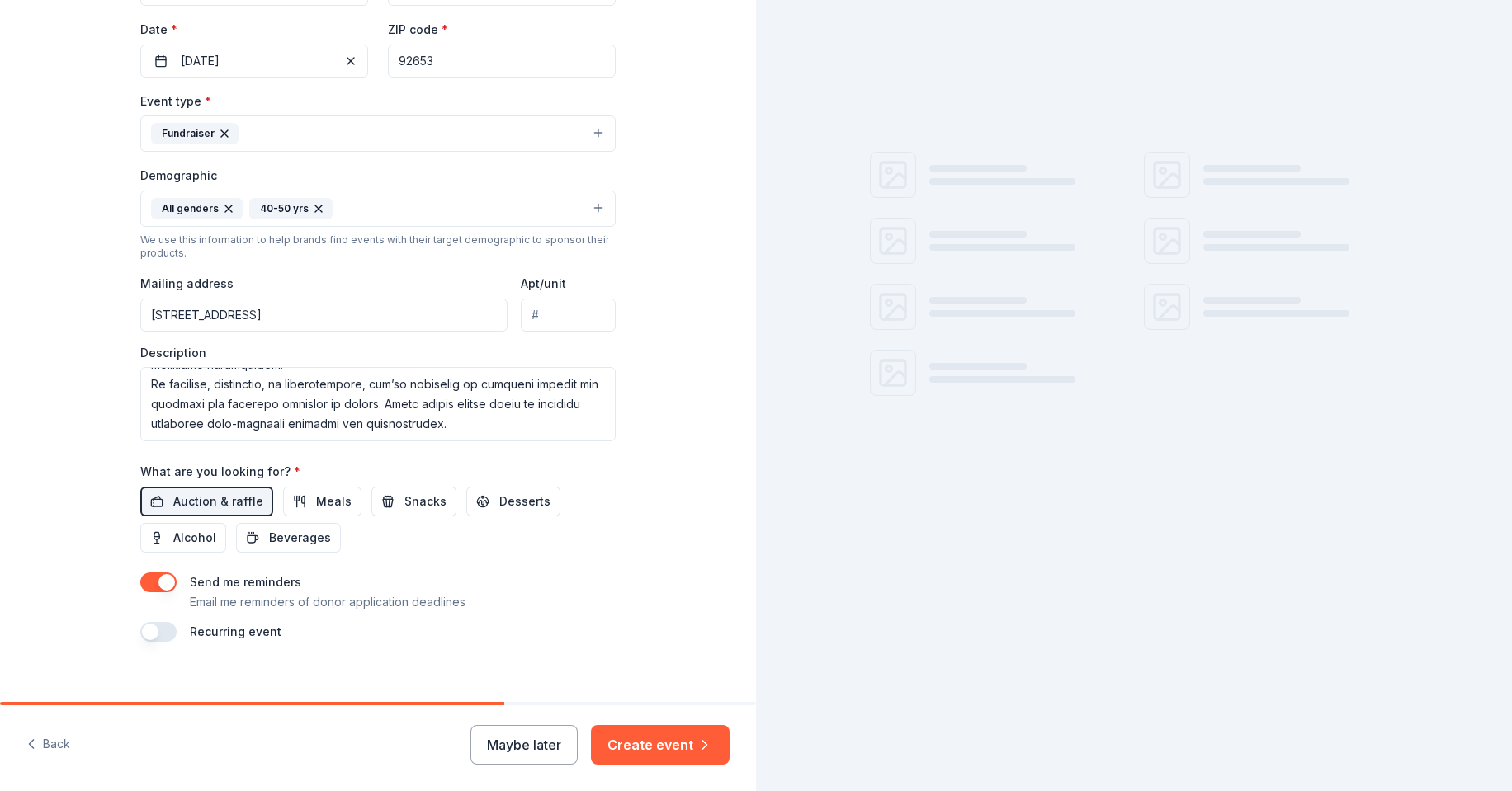
scroll to position [399, 0]
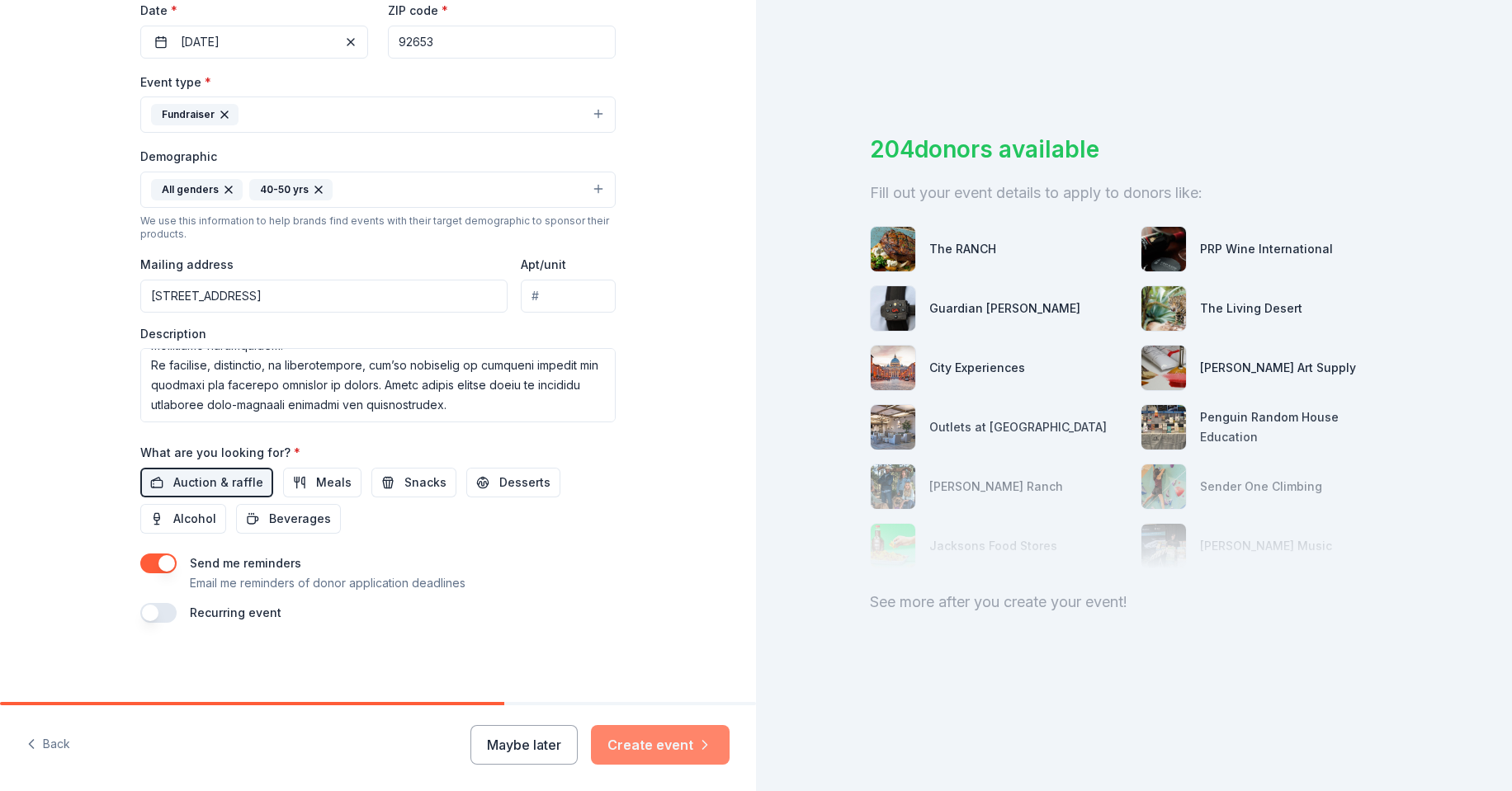
click at [654, 744] on button "Create event" at bounding box center [660, 744] width 138 height 39
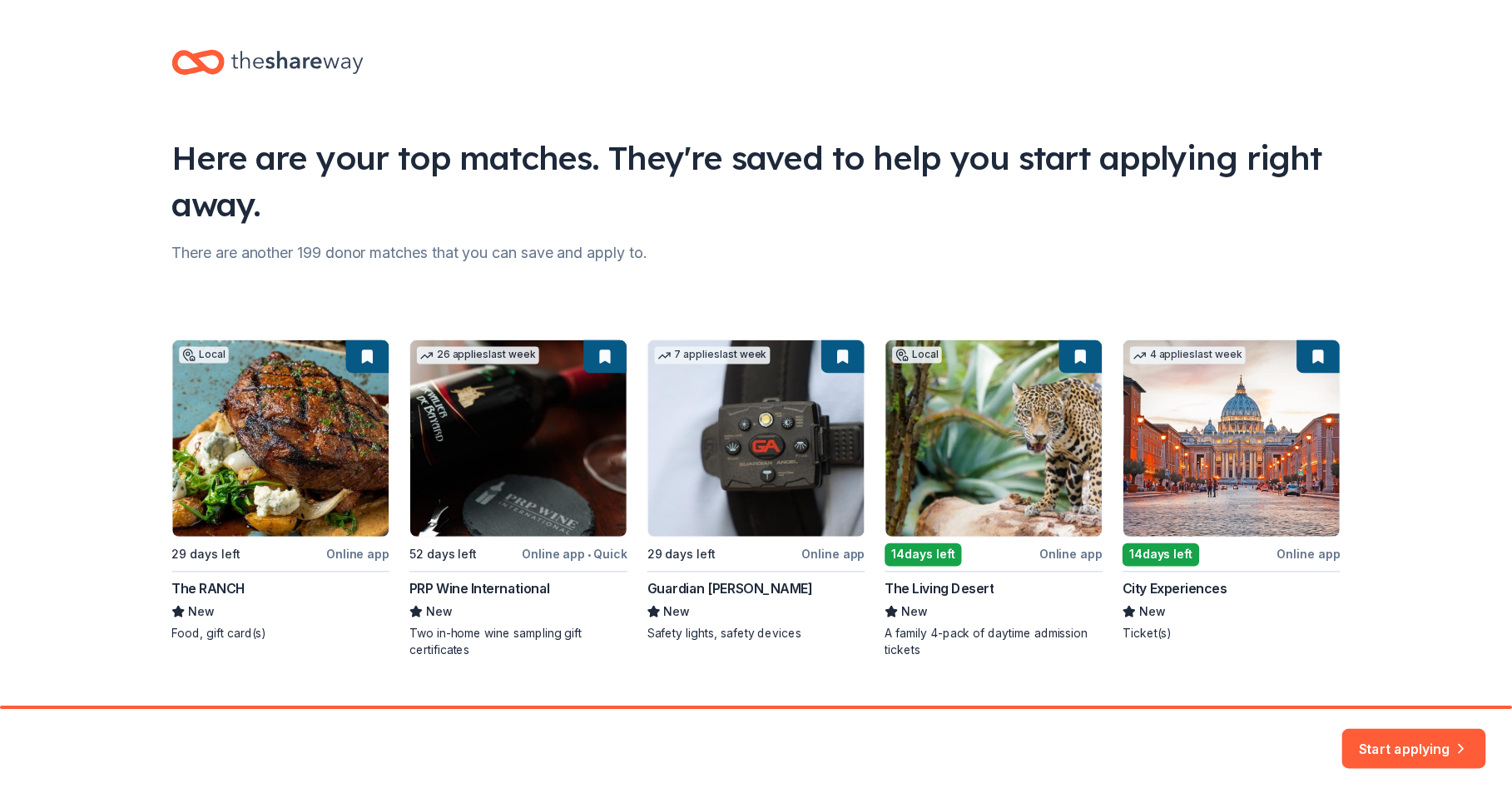
scroll to position [31, 0]
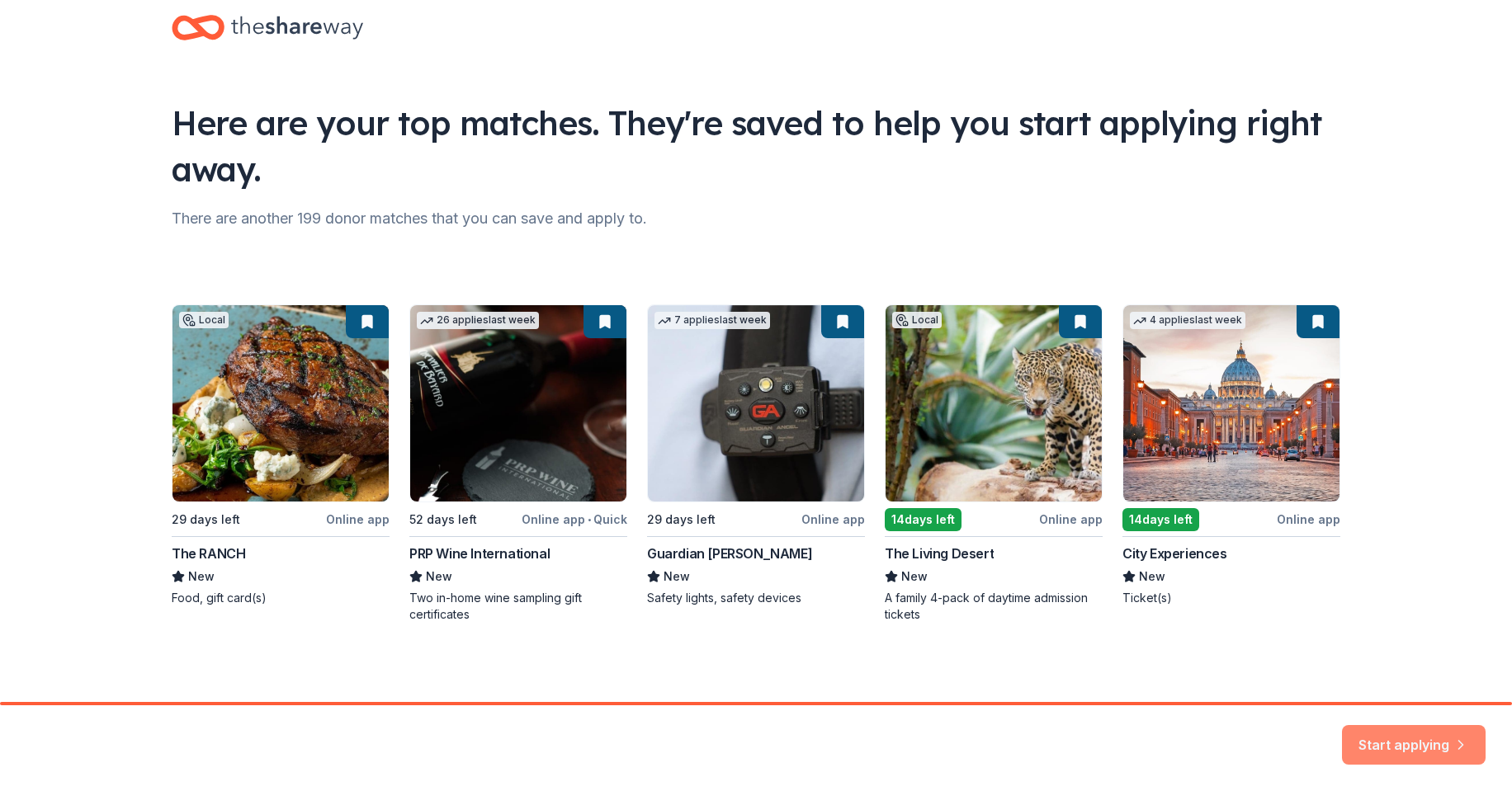
click at [1400, 738] on button "Start applying" at bounding box center [1413, 735] width 143 height 39
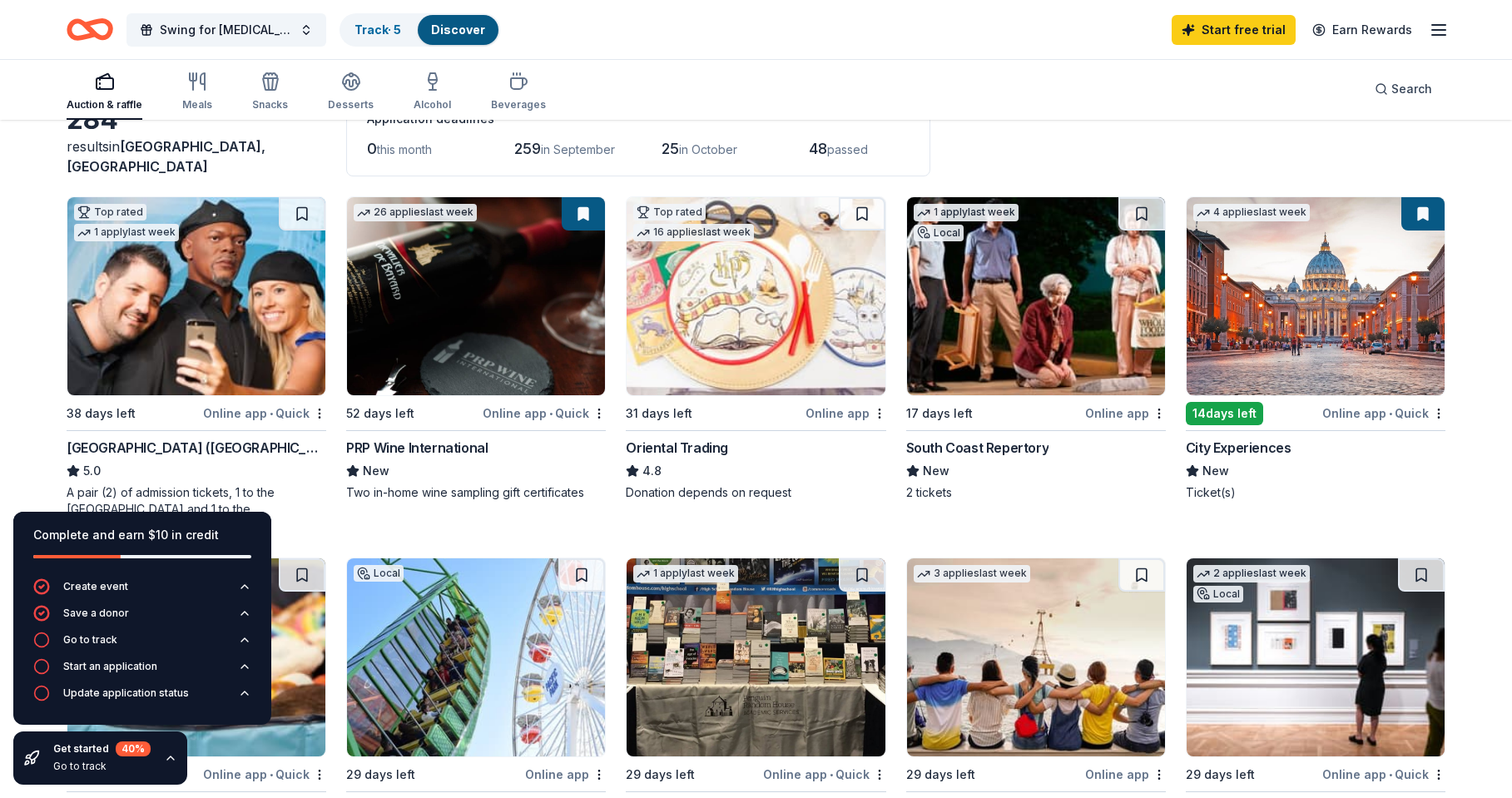
scroll to position [83, 0]
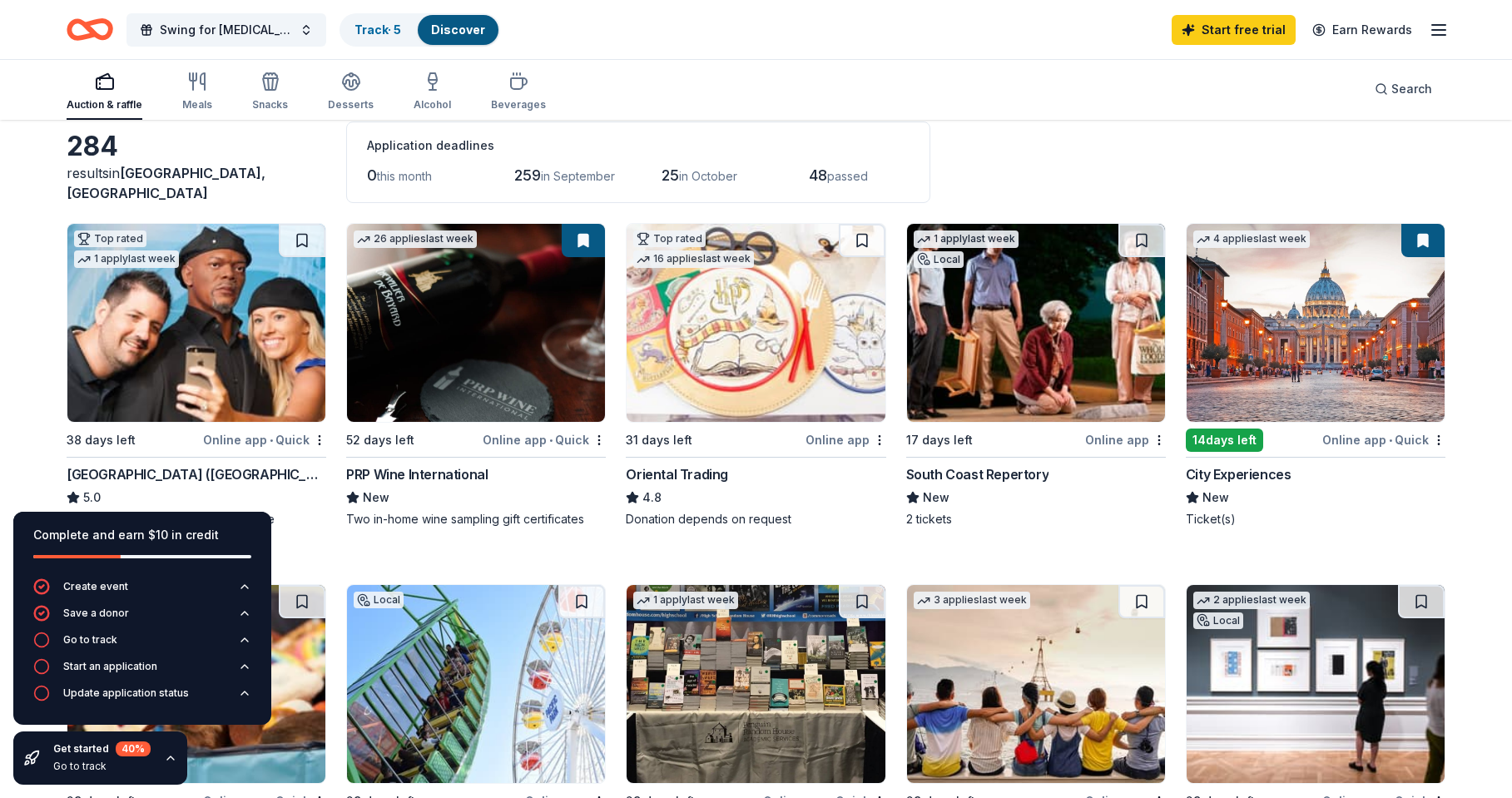
click at [158, 322] on img at bounding box center [196, 323] width 258 height 198
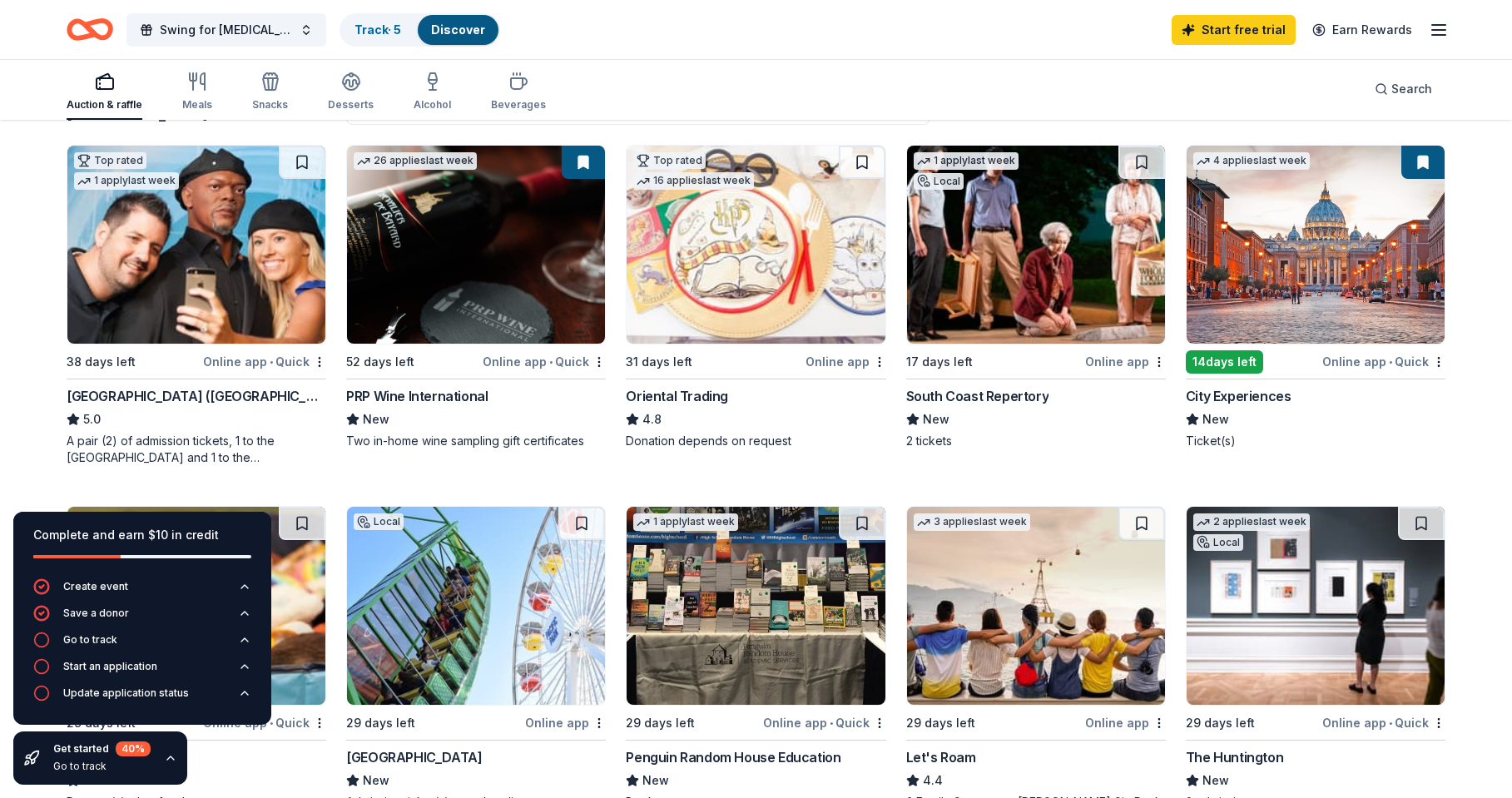
scroll to position [0, 0]
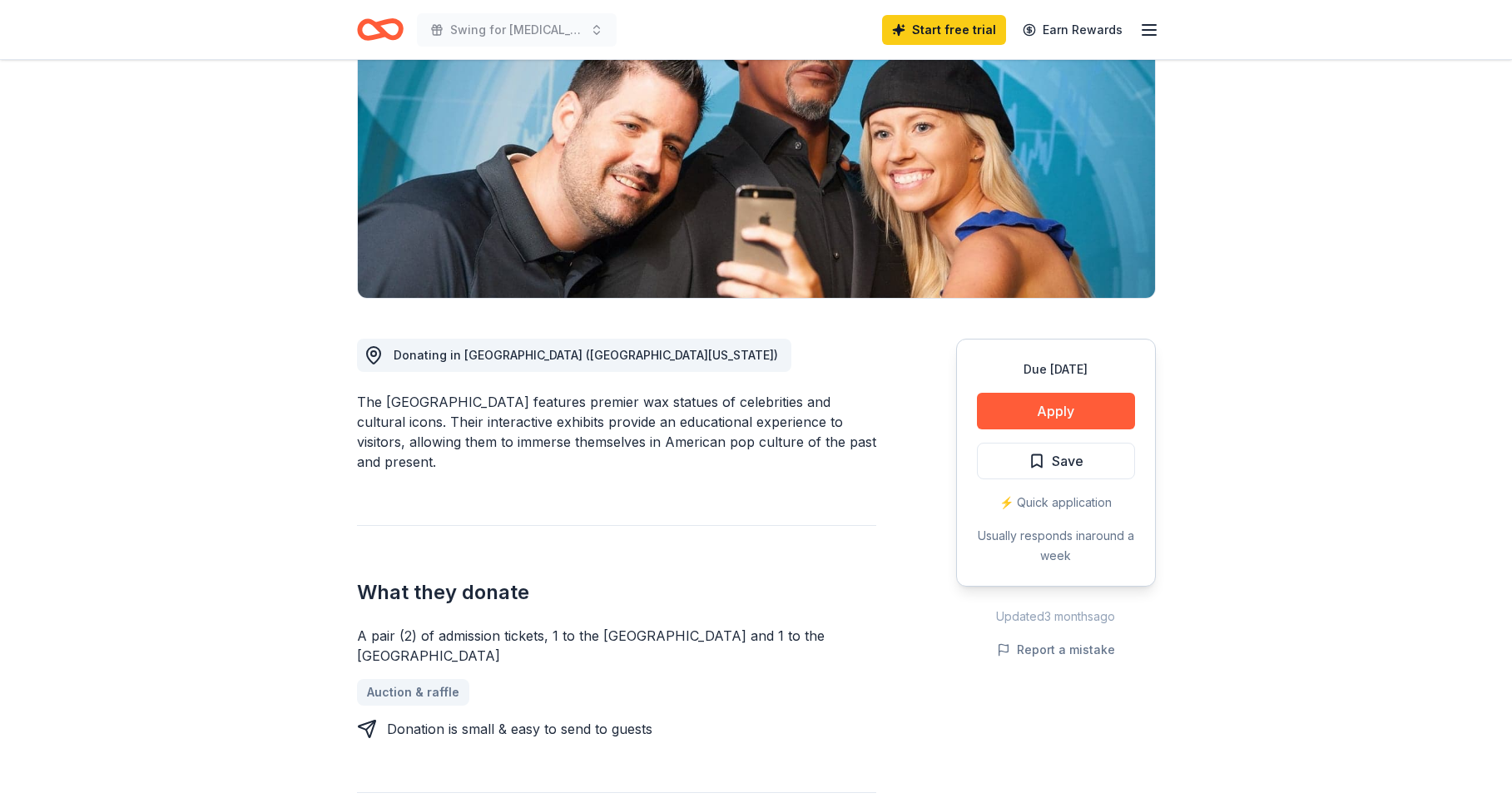
scroll to position [250, 0]
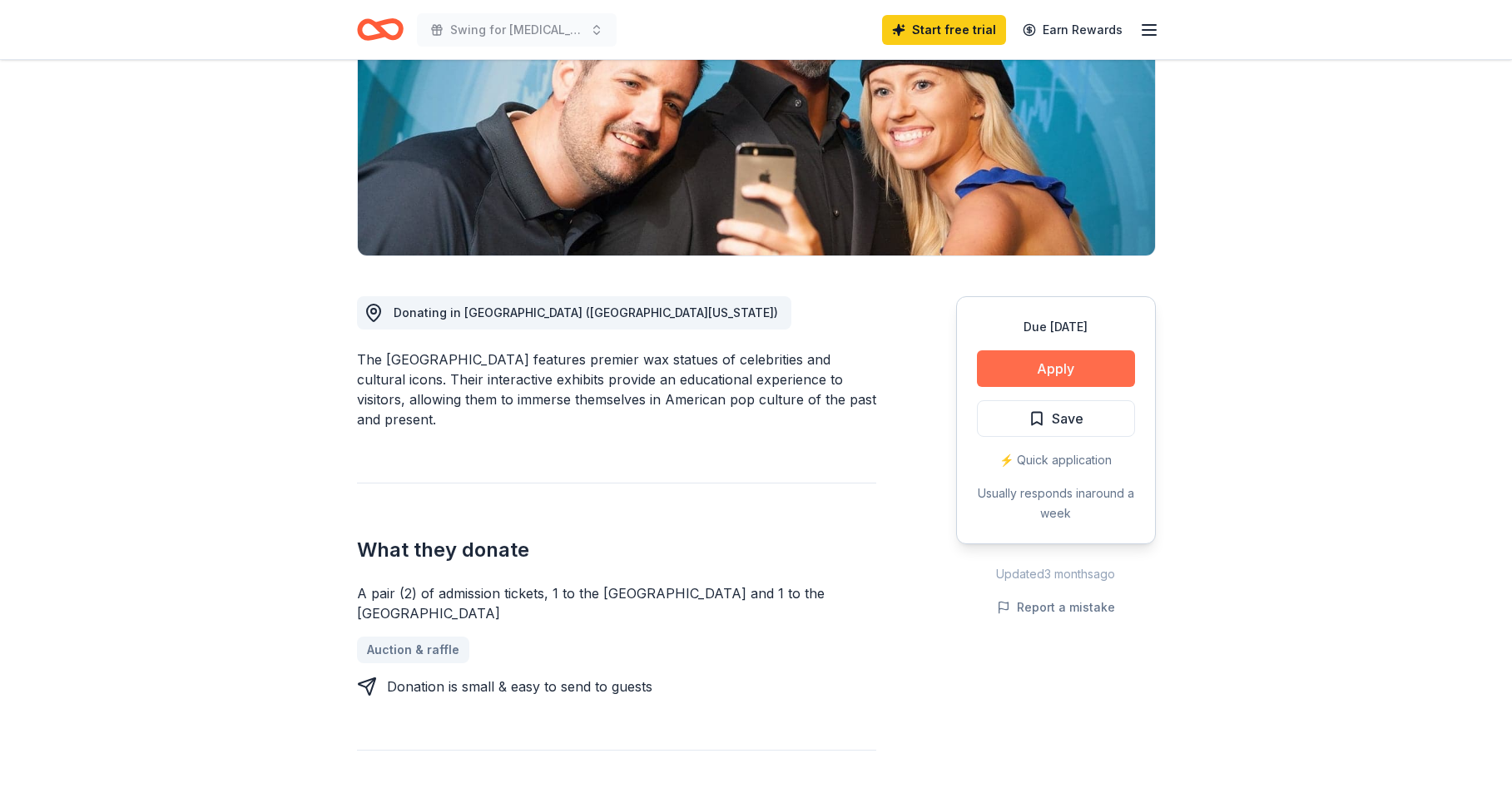
click at [1075, 373] on button "Apply" at bounding box center [1055, 368] width 158 height 36
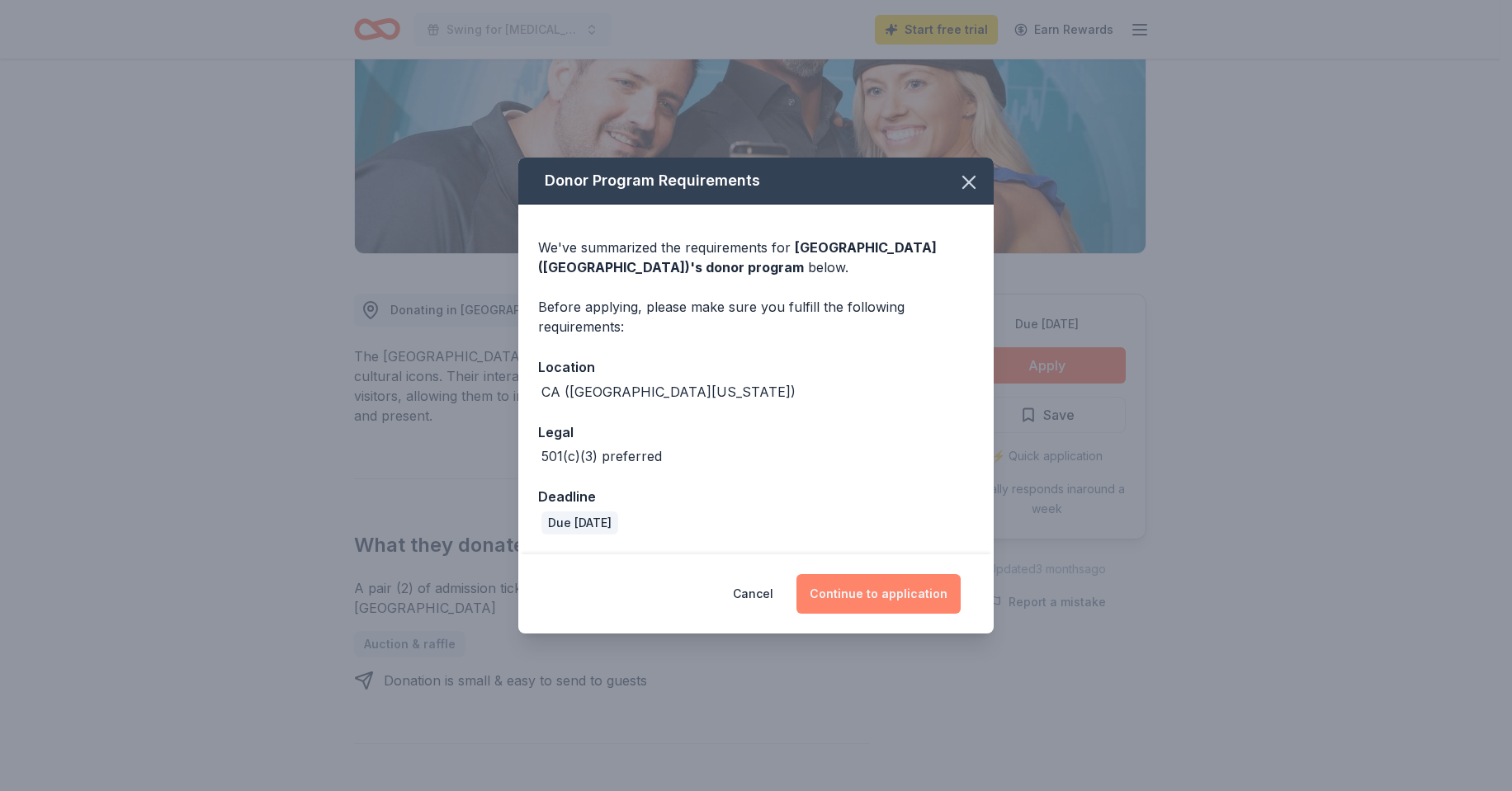
click at [905, 593] on button "Continue to application" at bounding box center [879, 593] width 164 height 39
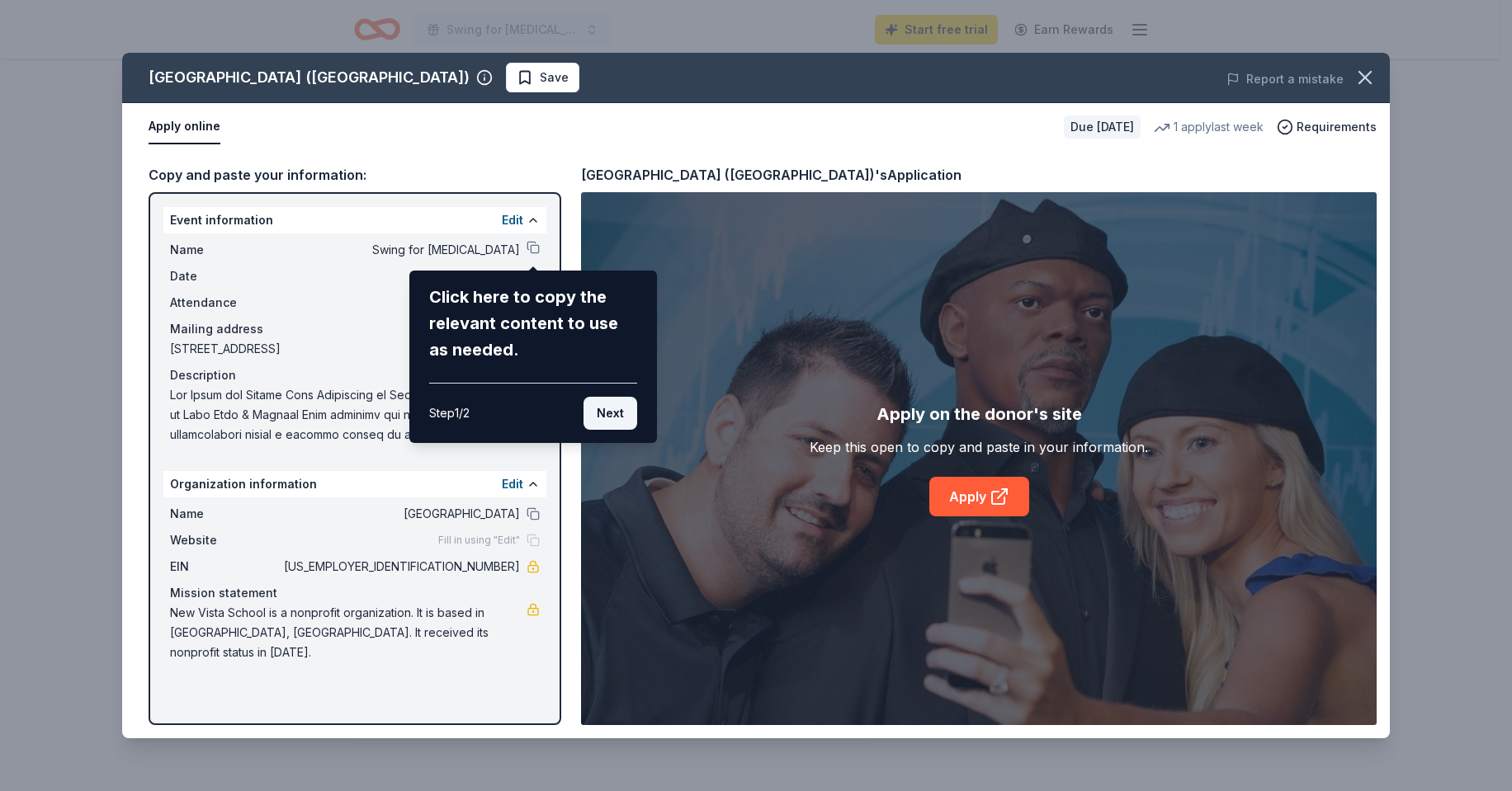
click at [609, 420] on button "Next" at bounding box center [610, 413] width 54 height 33
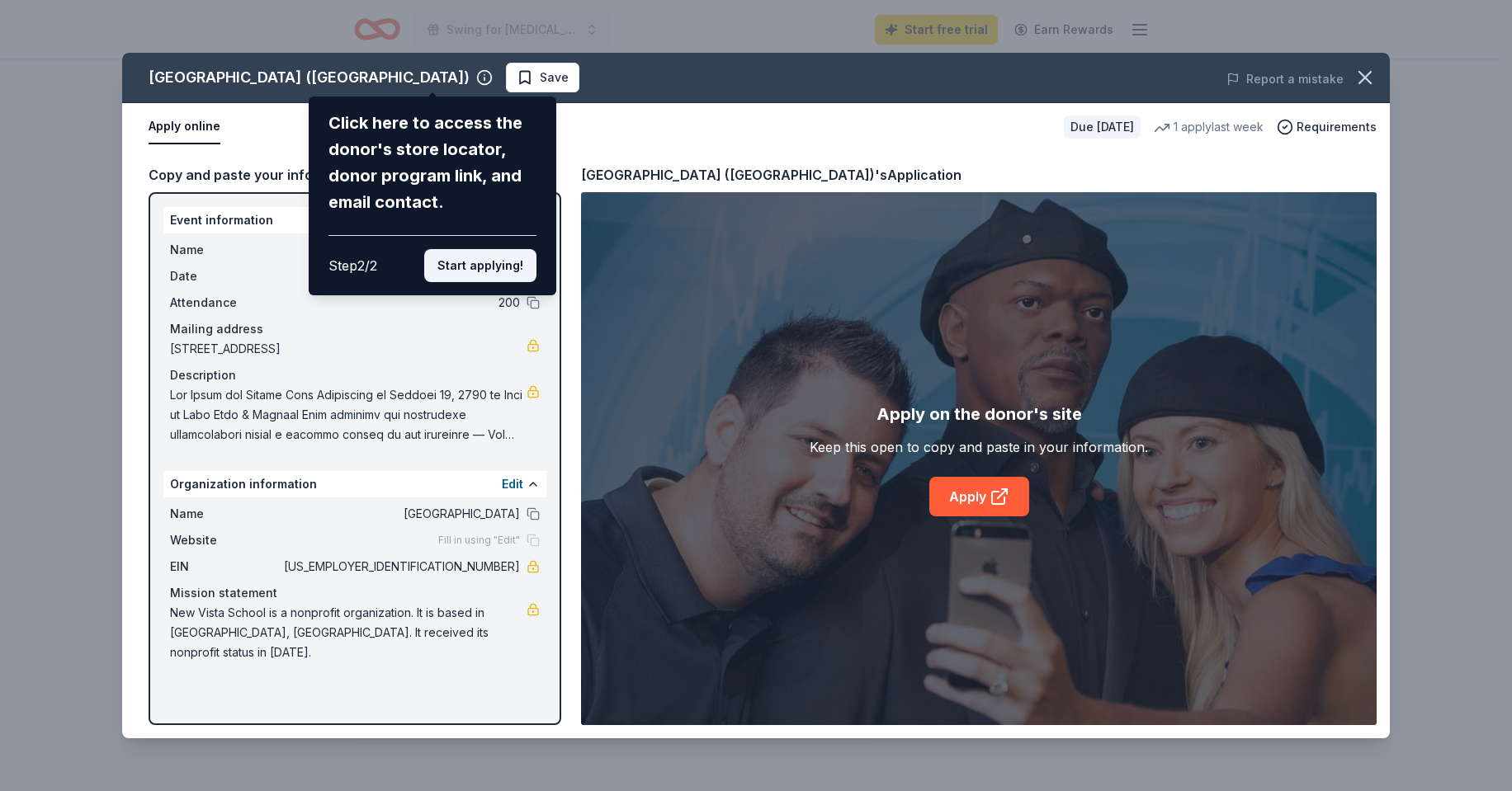
click at [482, 267] on button "Start applying!" at bounding box center [480, 265] width 112 height 33
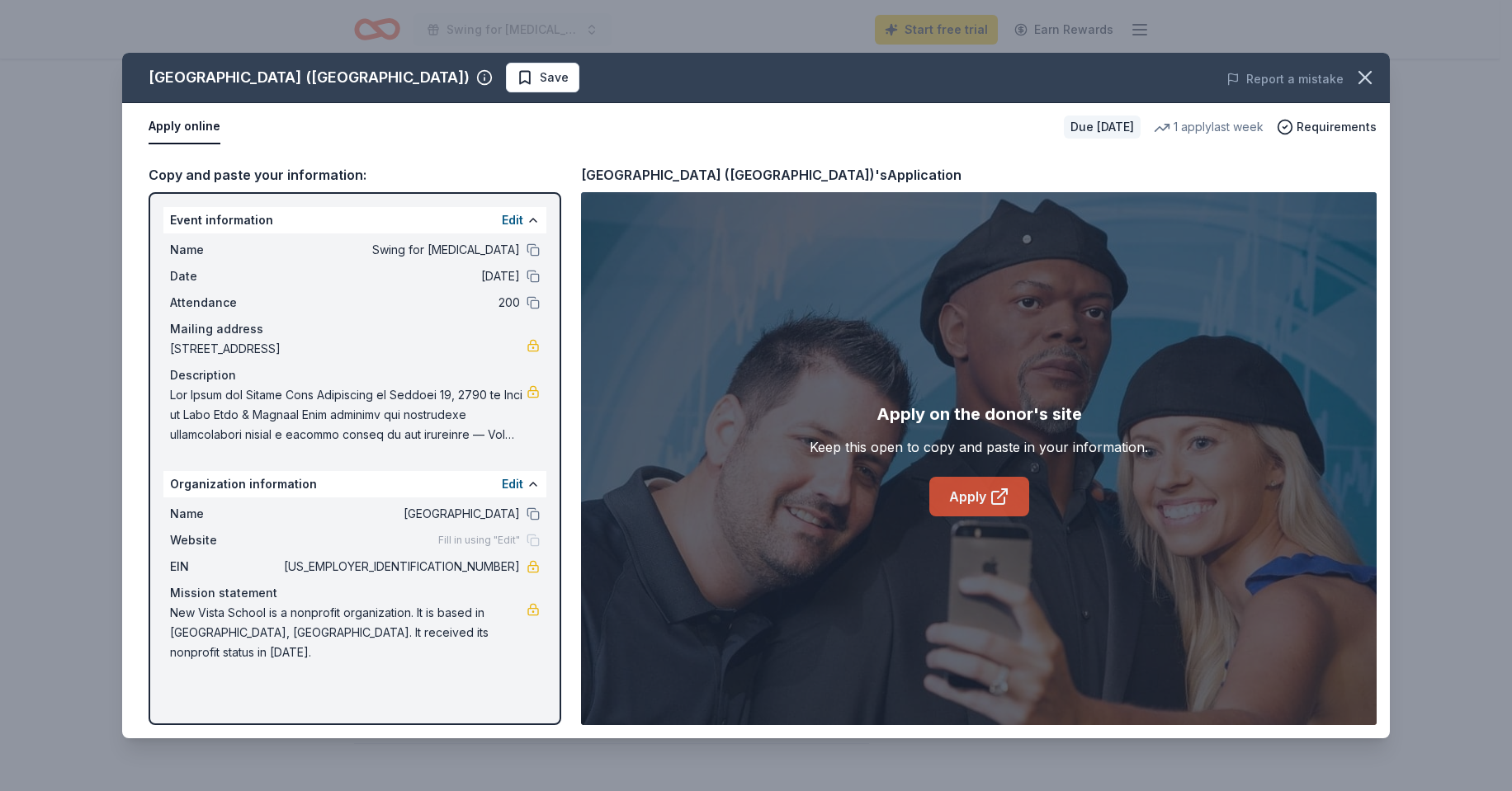
click at [952, 481] on link "Apply" at bounding box center [978, 496] width 100 height 39
click at [1355, 75] on icon "button" at bounding box center [1365, 78] width 23 height 23
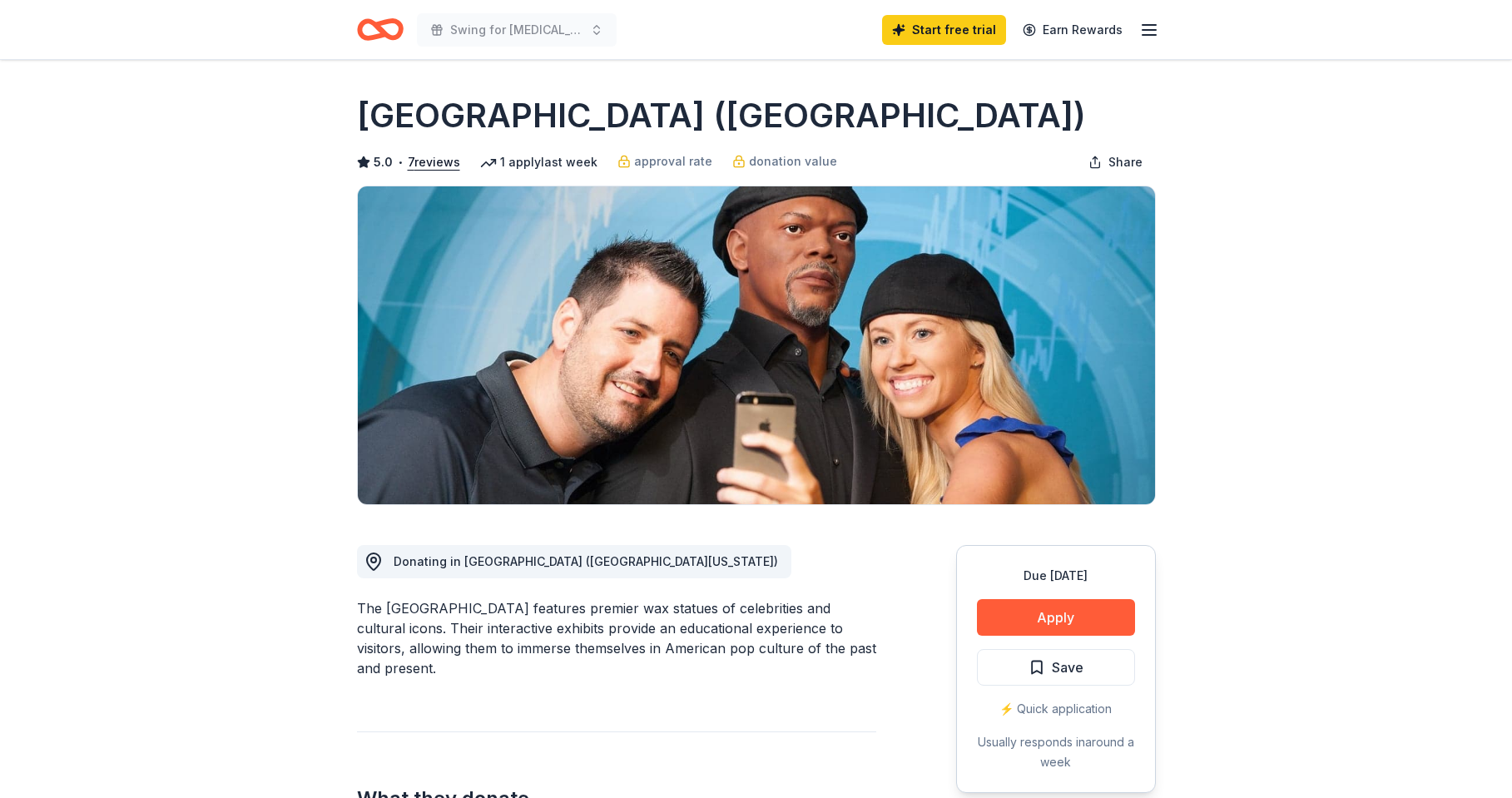
scroll to position [0, 0]
